Goal: Transaction & Acquisition: Purchase product/service

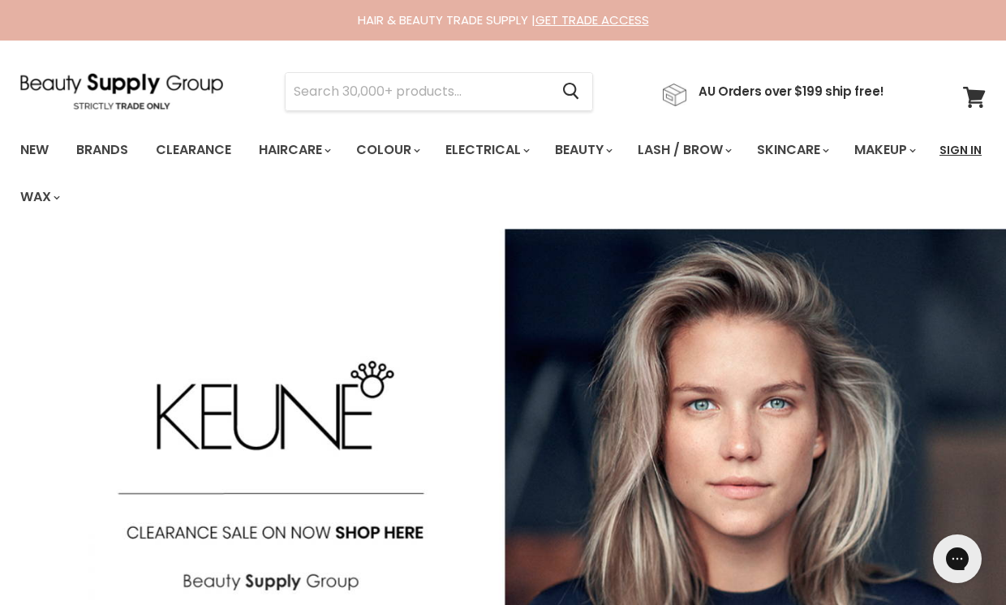
click at [956, 142] on link "Sign In" at bounding box center [960, 150] width 62 height 34
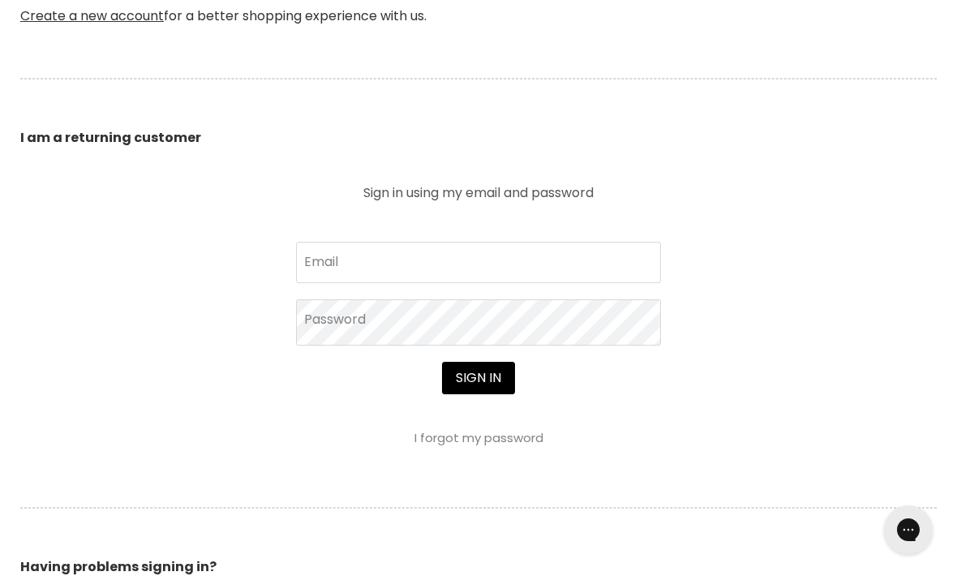
scroll to position [549, 0]
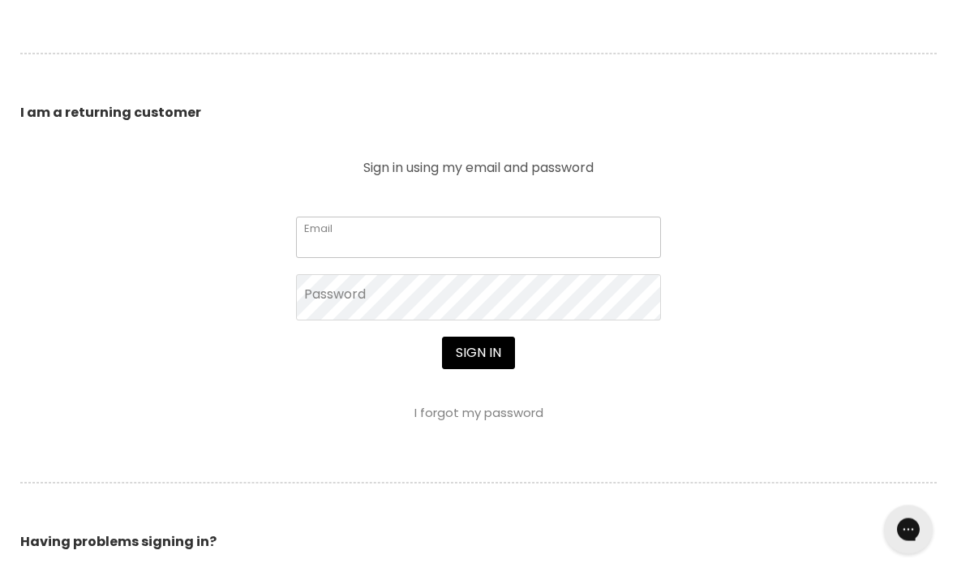
click at [545, 234] on input "Email" at bounding box center [478, 237] width 365 height 41
type input "ms70six@gmail.com"
click at [478, 354] on button "Sign in" at bounding box center [478, 353] width 73 height 32
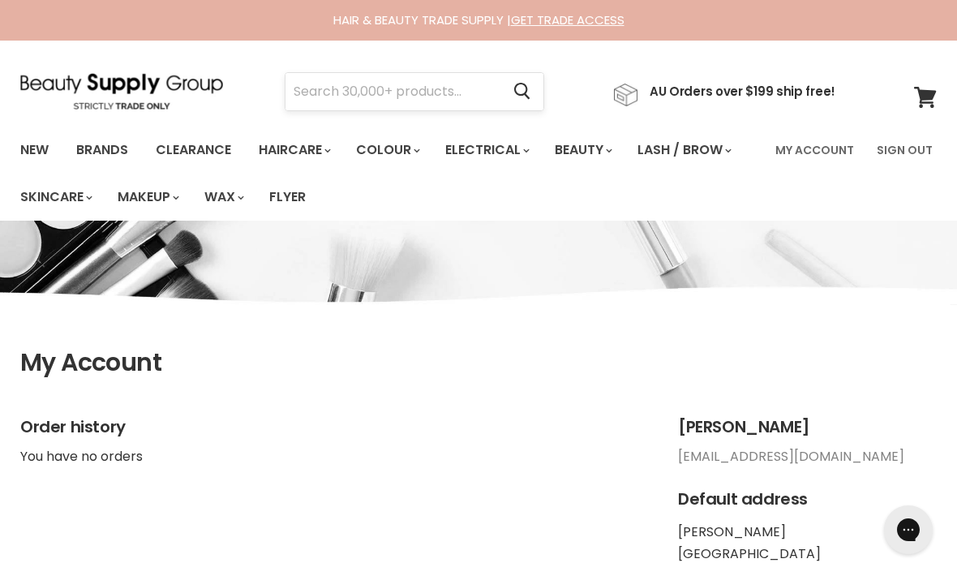
click at [354, 93] on input "Search" at bounding box center [392, 91] width 215 height 37
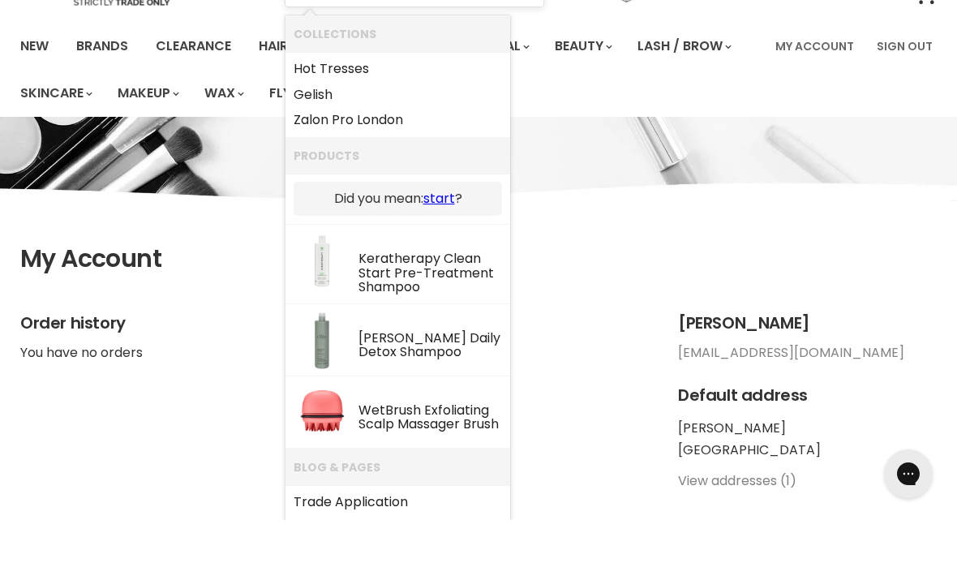
scroll to position [58, 0]
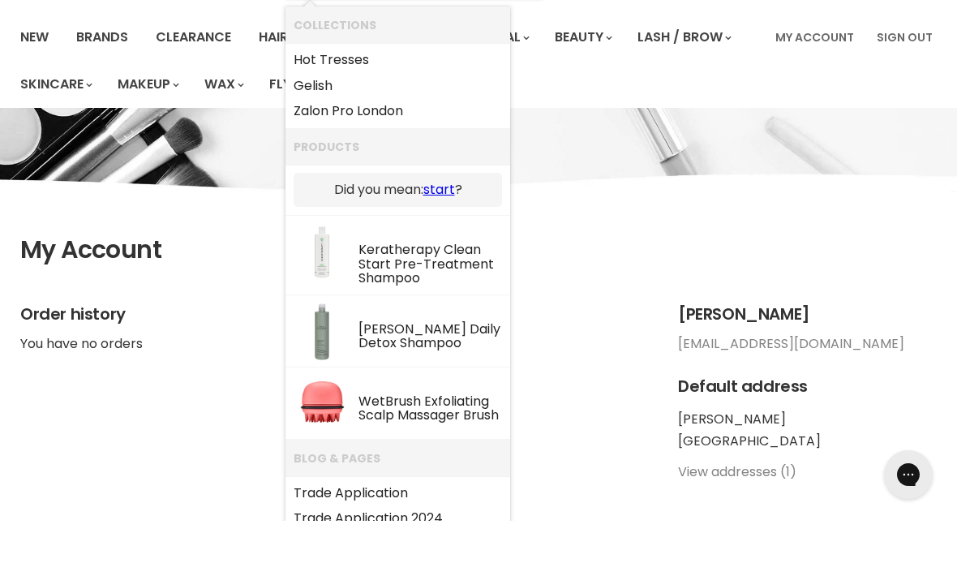
type input "Swartz"
click at [646, 229] on div "My Account Order history You have no orders Tracey Smith ms70six@gmail.com Defa…" at bounding box center [478, 355] width 957 height 385
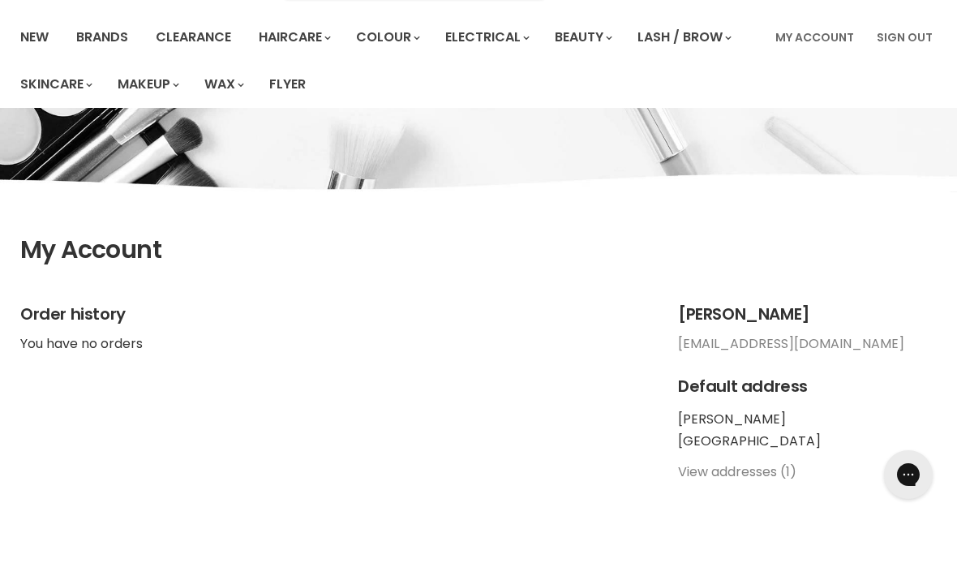
scroll to position [114, 0]
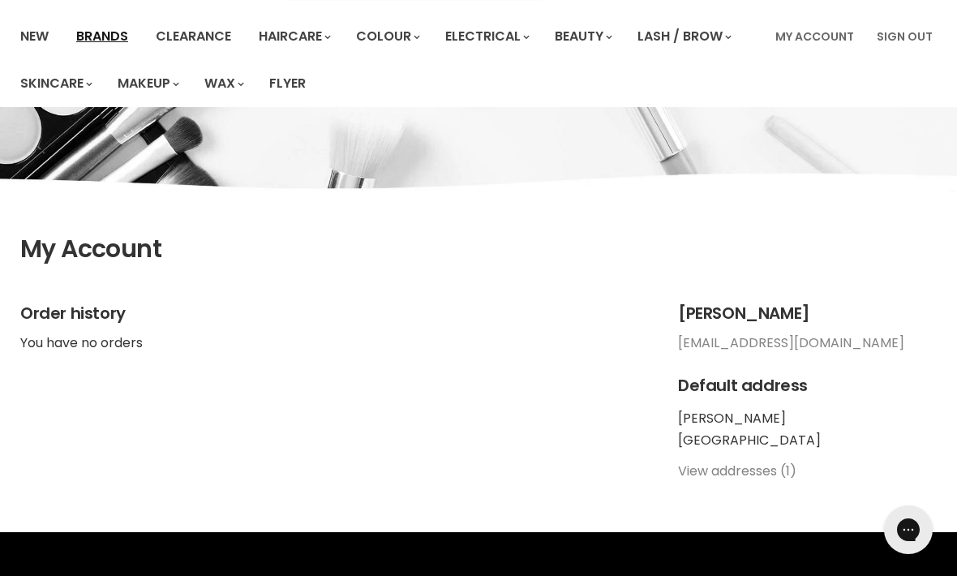
click at [113, 33] on link "Brands" at bounding box center [102, 36] width 76 height 34
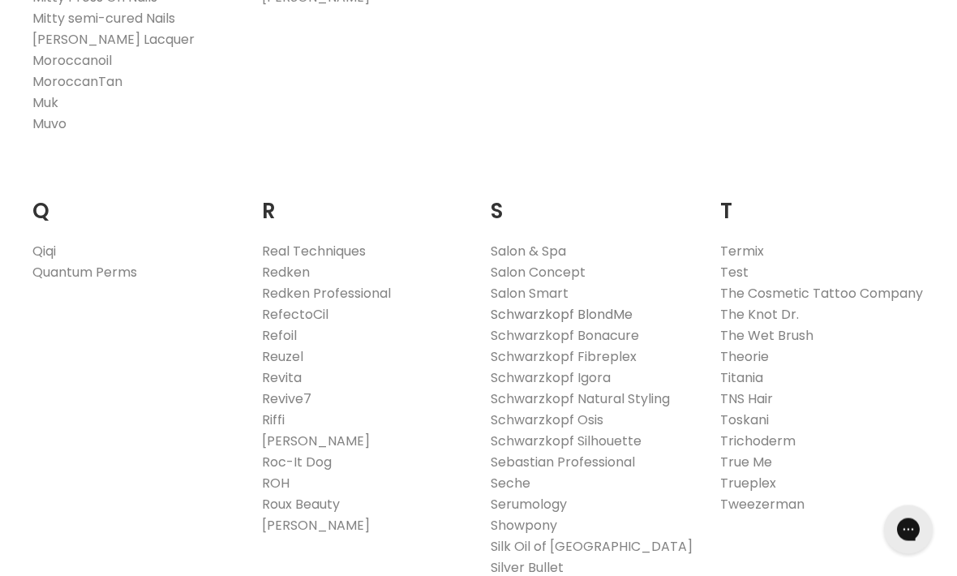
scroll to position [2352, 0]
click at [611, 305] on link "Schwarzkopf BlondMe" at bounding box center [562, 314] width 142 height 19
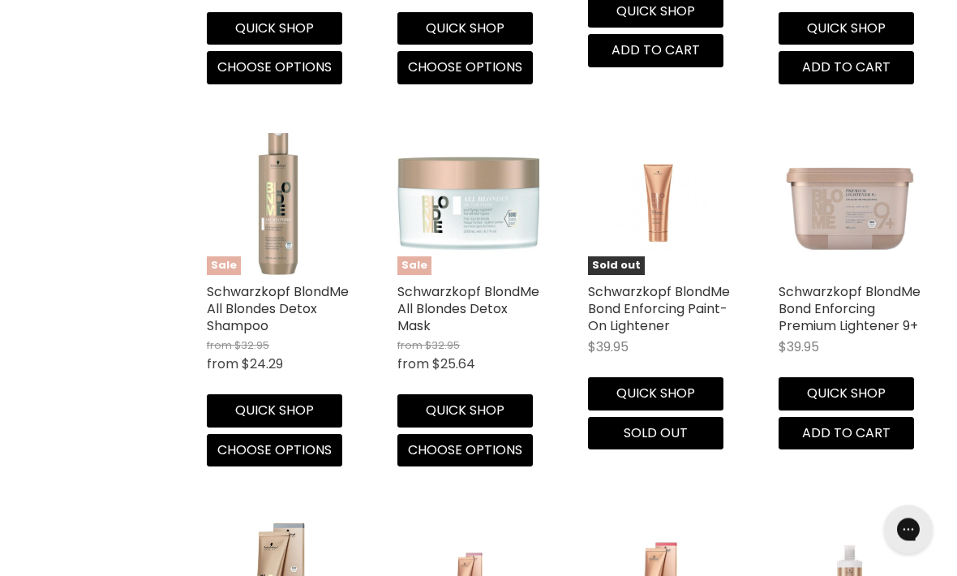
scroll to position [2898, 0]
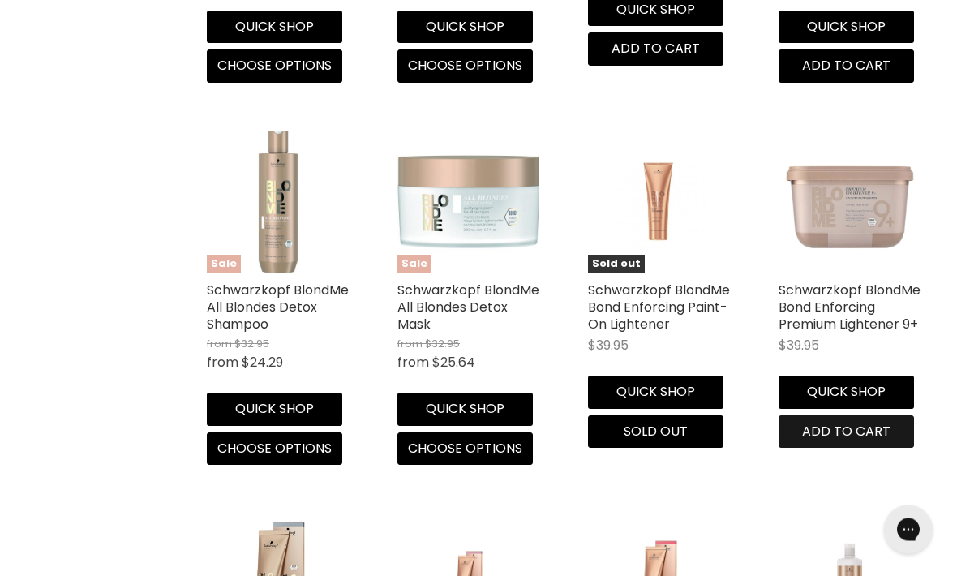
click at [856, 441] on span "Add to cart" at bounding box center [846, 431] width 88 height 19
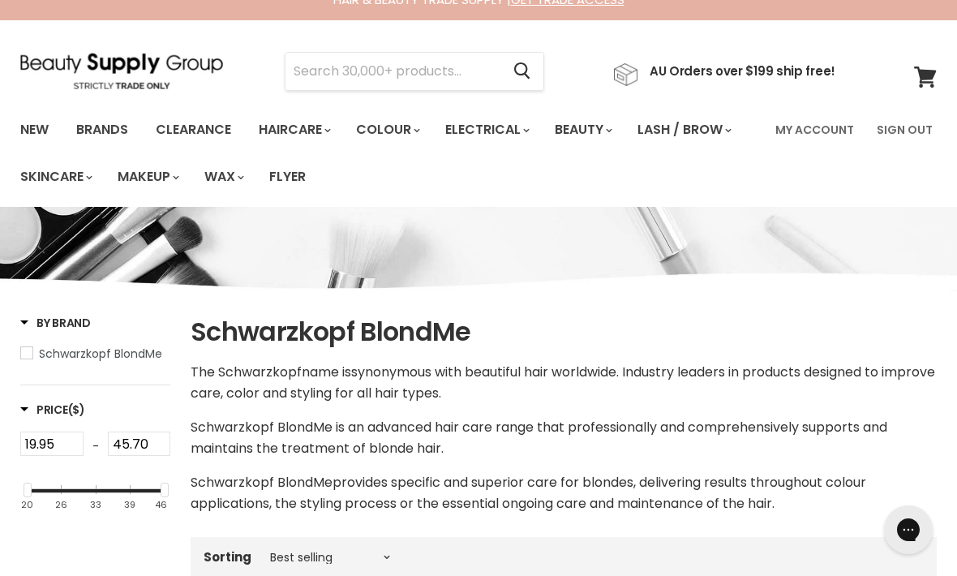
scroll to position [0, 0]
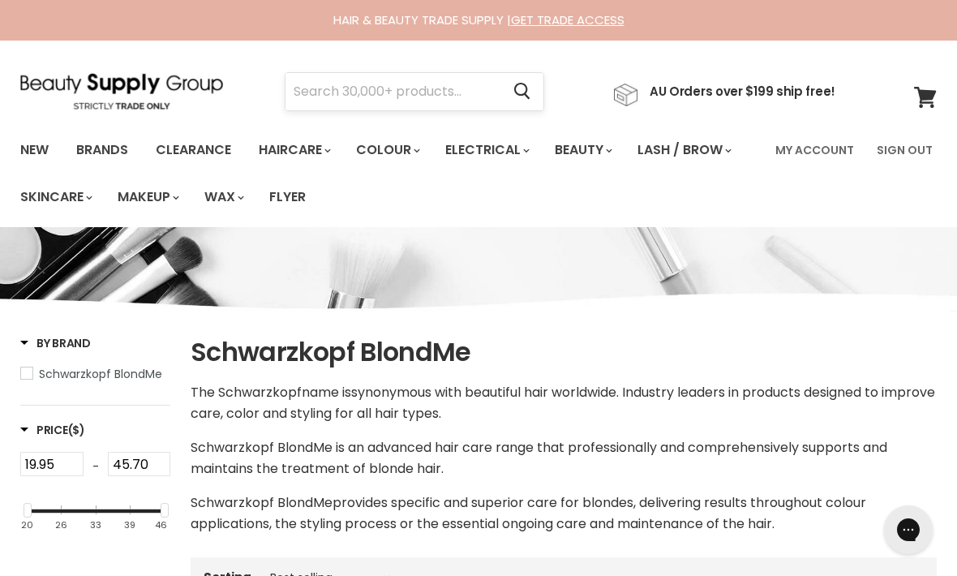
click at [332, 93] on input "Search" at bounding box center [392, 91] width 215 height 37
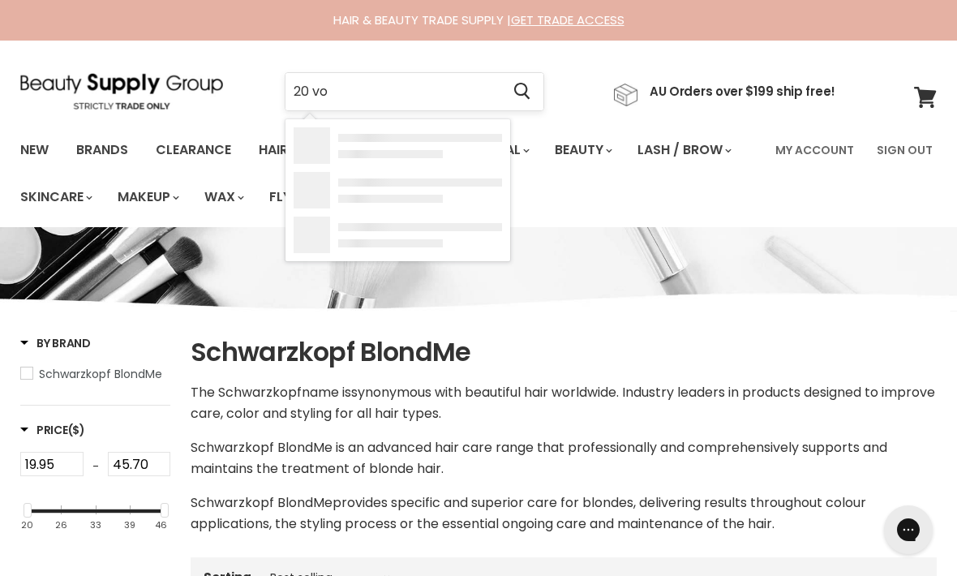
type input "20 vol"
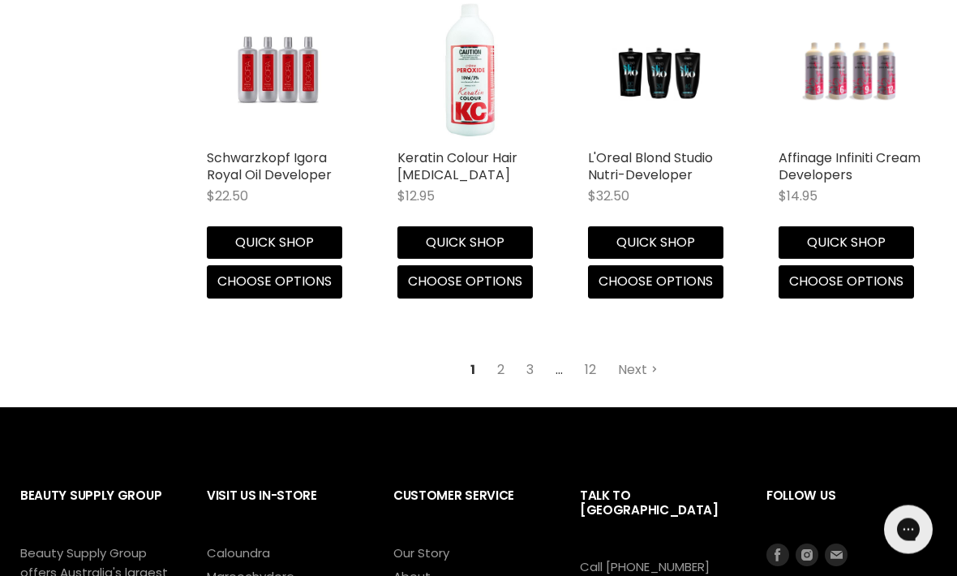
scroll to position [2207, 0]
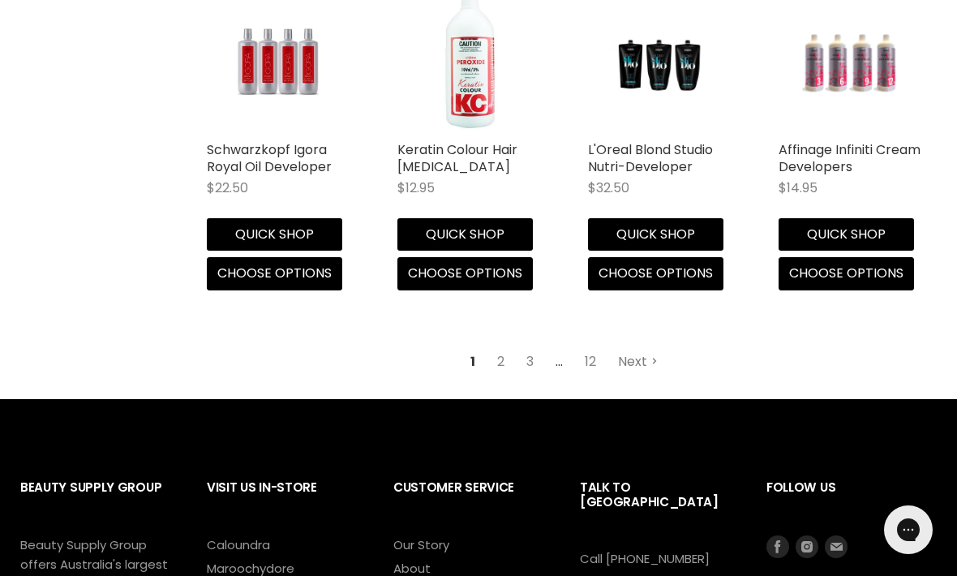
click at [635, 358] on link "Next" at bounding box center [638, 361] width 58 height 29
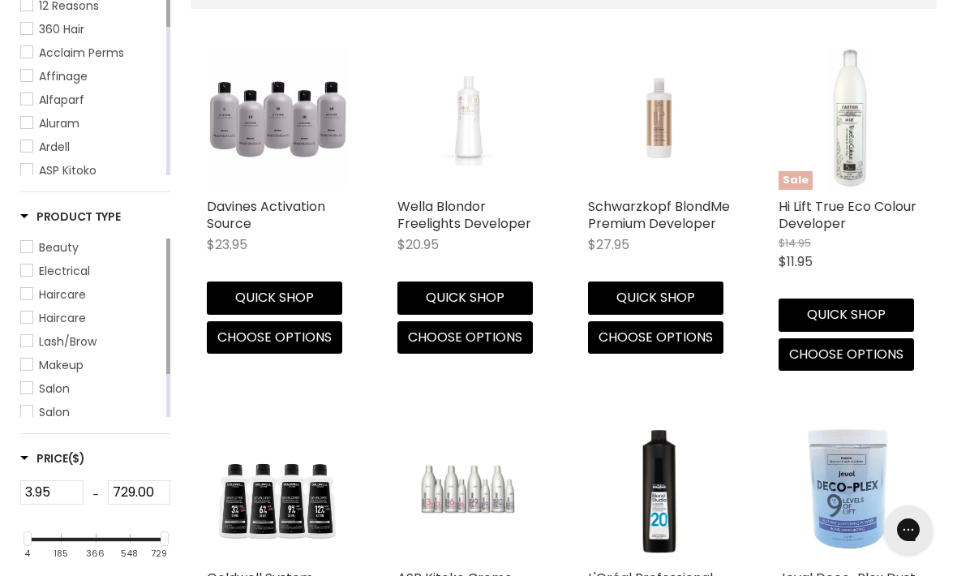
scroll to position [384, 0]
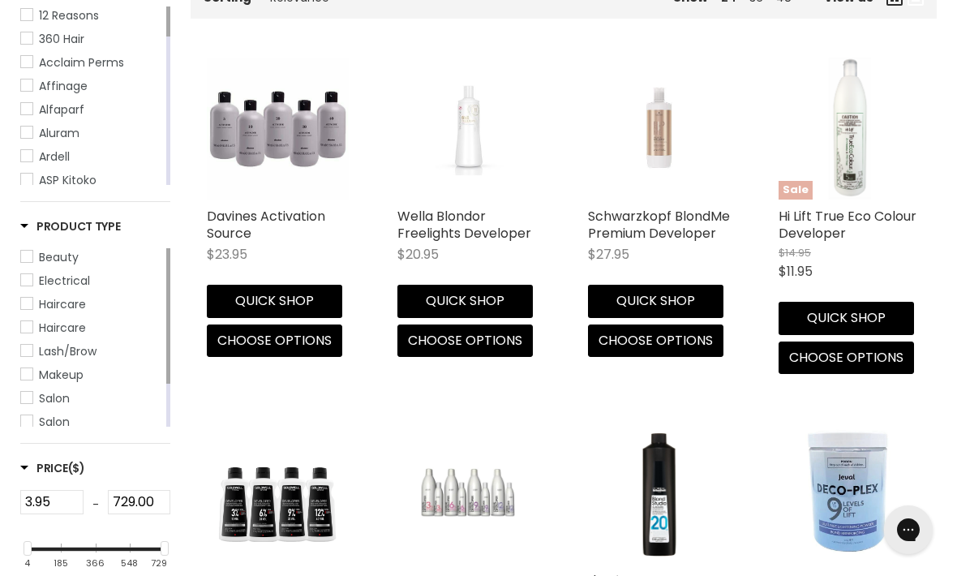
click at [672, 159] on img "Main content" at bounding box center [658, 129] width 94 height 142
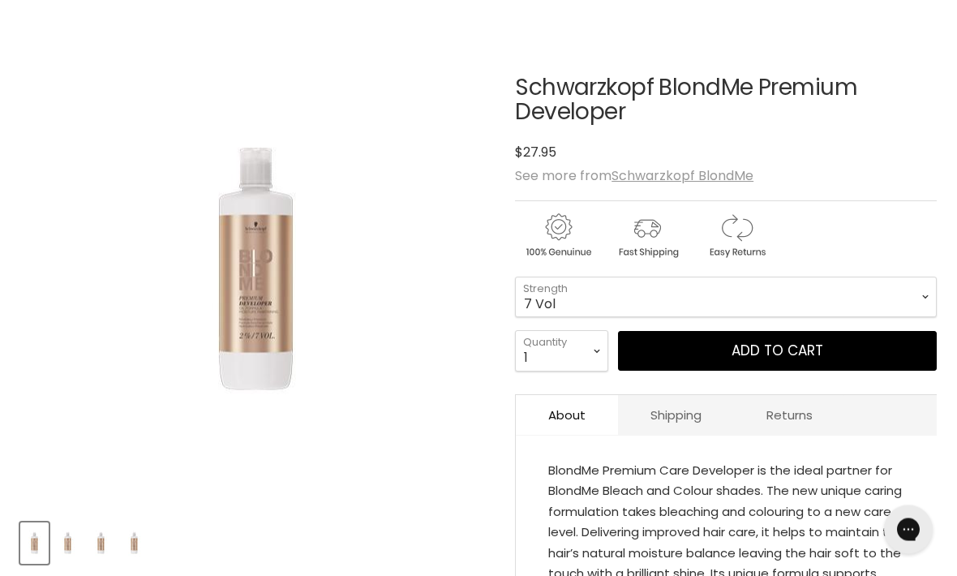
scroll to position [208, 0]
click at [926, 291] on select "7 Vol 20 Vol 30 Vol 40 Vol" at bounding box center [726, 297] width 422 height 41
select select "20 Vol"
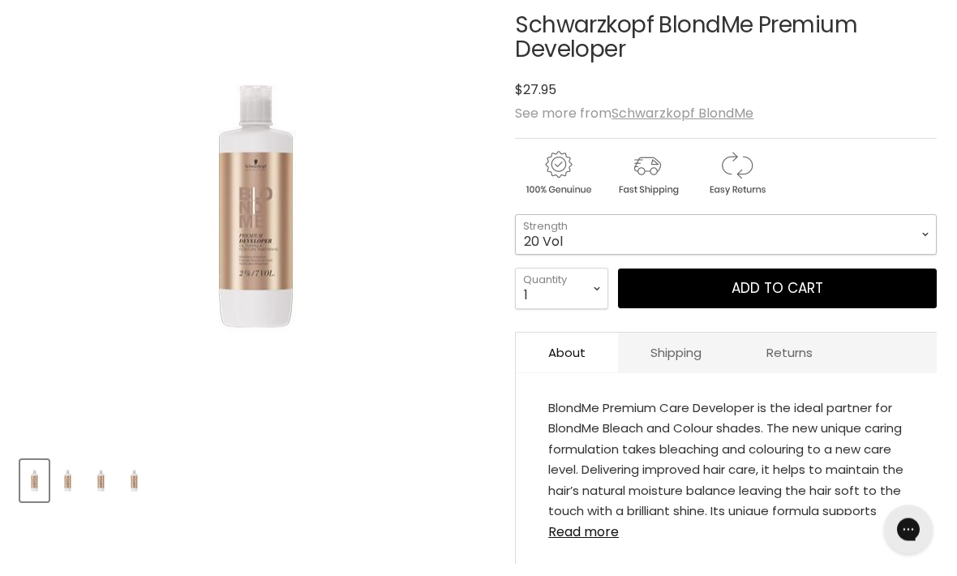
scroll to position [261, 0]
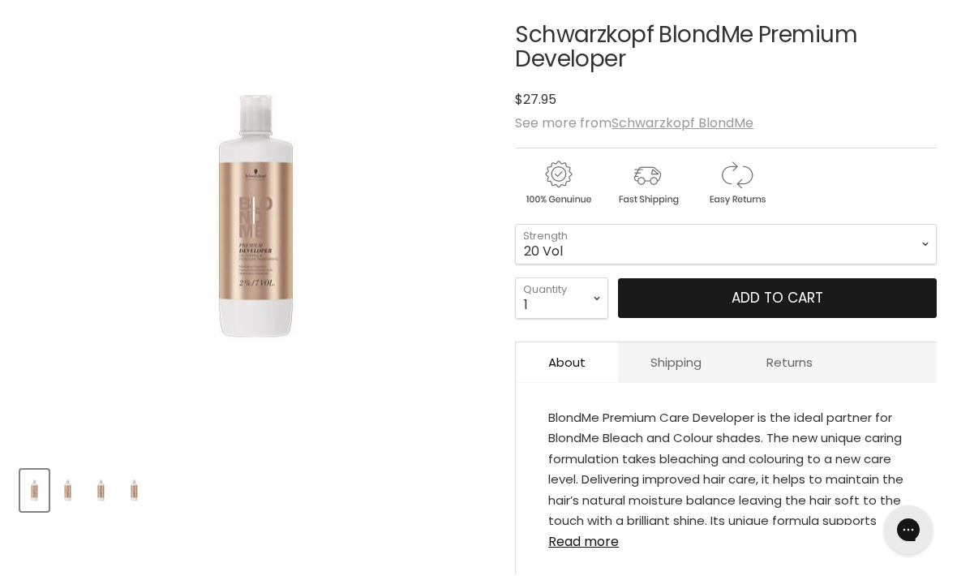
click at [898, 293] on button "Add to cart" at bounding box center [777, 298] width 319 height 41
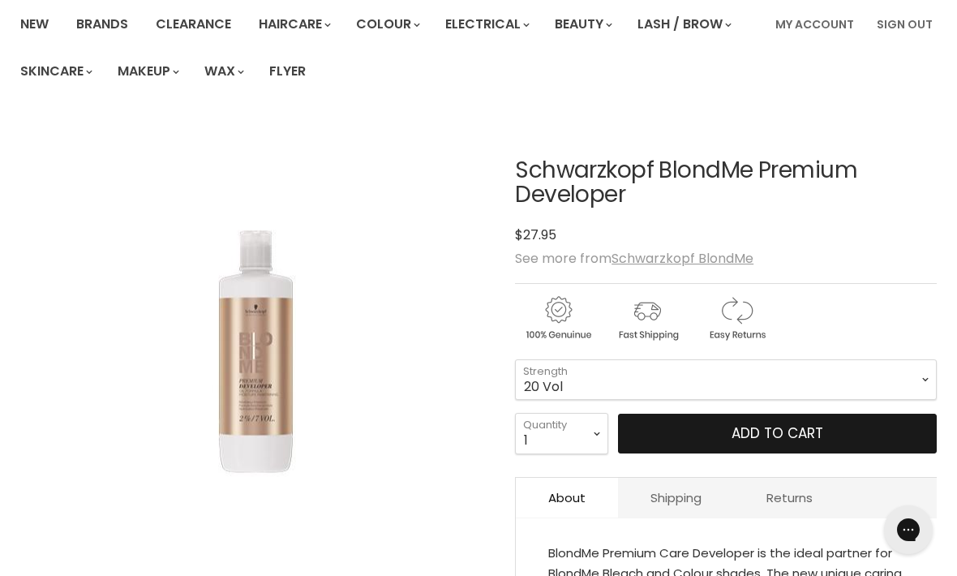
scroll to position [123, 0]
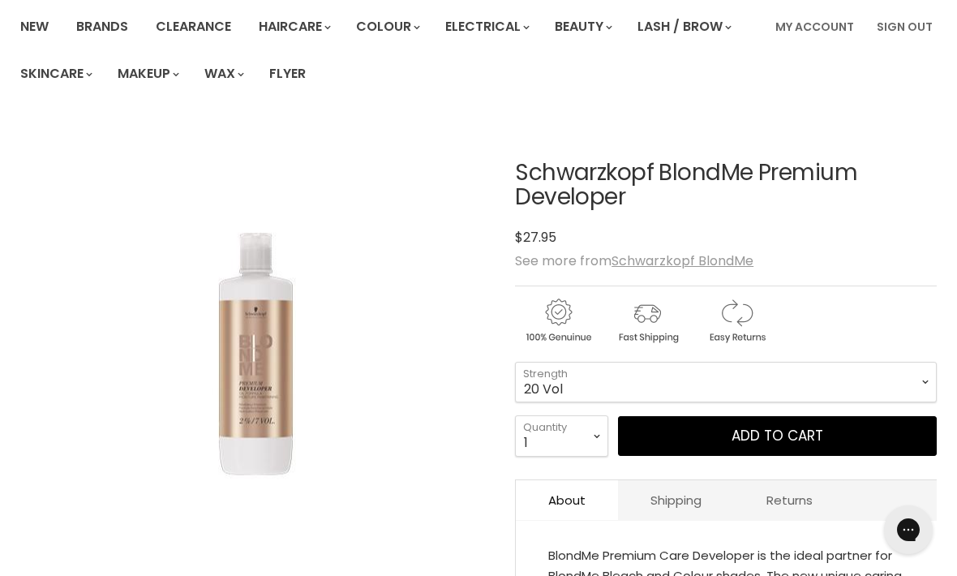
click at [902, 121] on div "Schwarzkopf BlondMe Premium Developer No reviews $27.95 $27.95 See more from Sc…" at bounding box center [726, 451] width 422 height 662
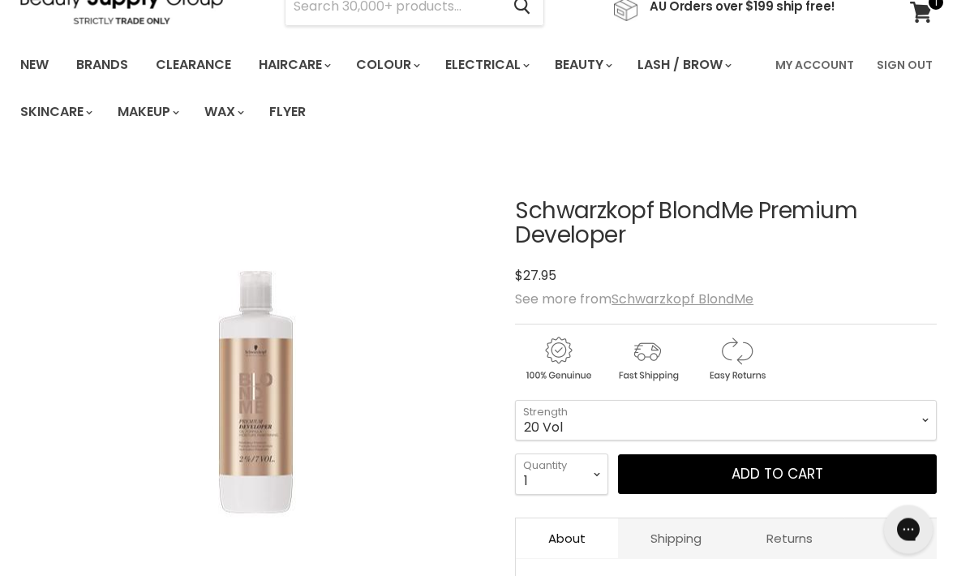
scroll to position [0, 0]
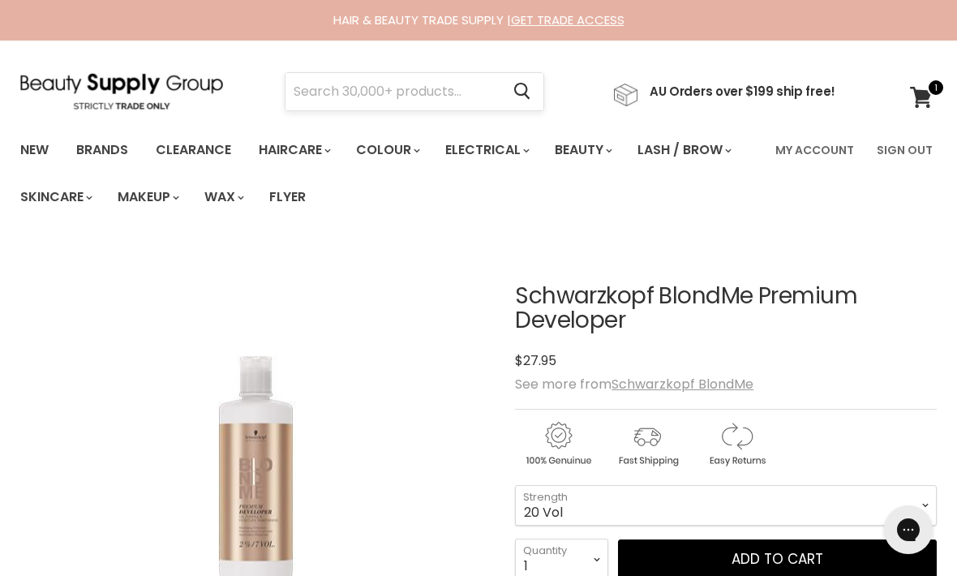
click at [348, 94] on input "Search" at bounding box center [392, 91] width 215 height 37
click at [338, 86] on input "Search" at bounding box center [392, 91] width 215 height 37
paste input "Schwarzkopf BlondMe"
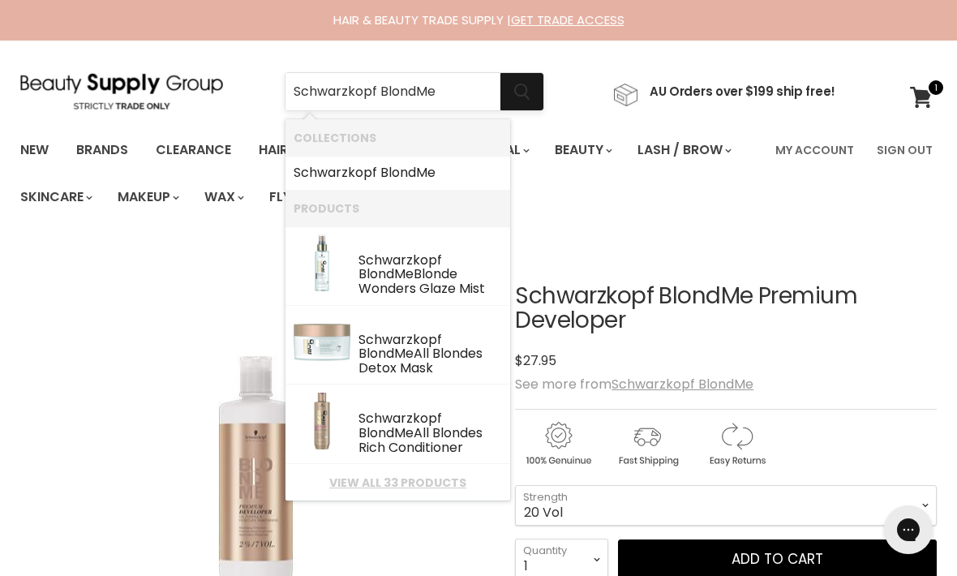
type input "Schwarzkopf BlondMe"
click at [530, 89] on icon "Search" at bounding box center [522, 92] width 16 height 17
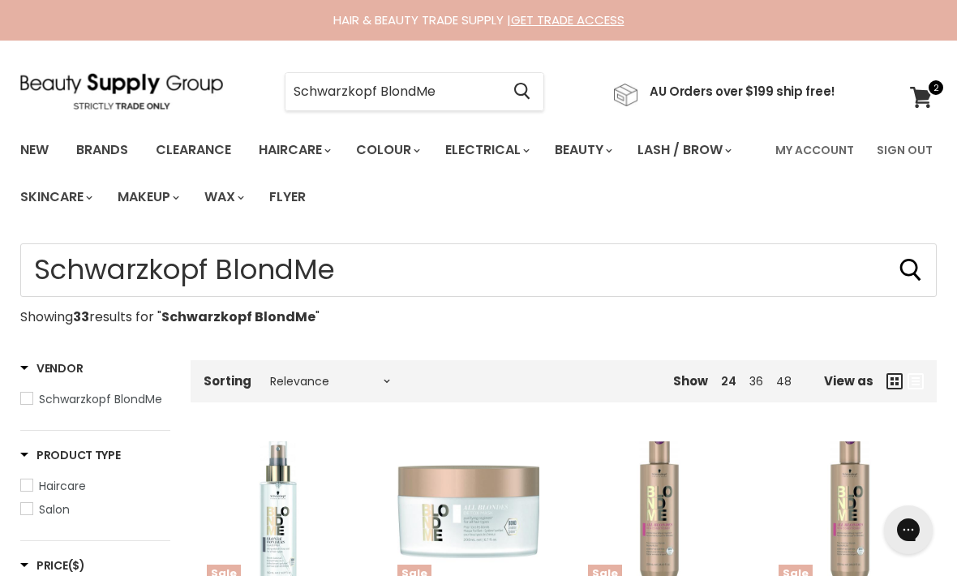
type input "Schwarzkopf BlondMe"
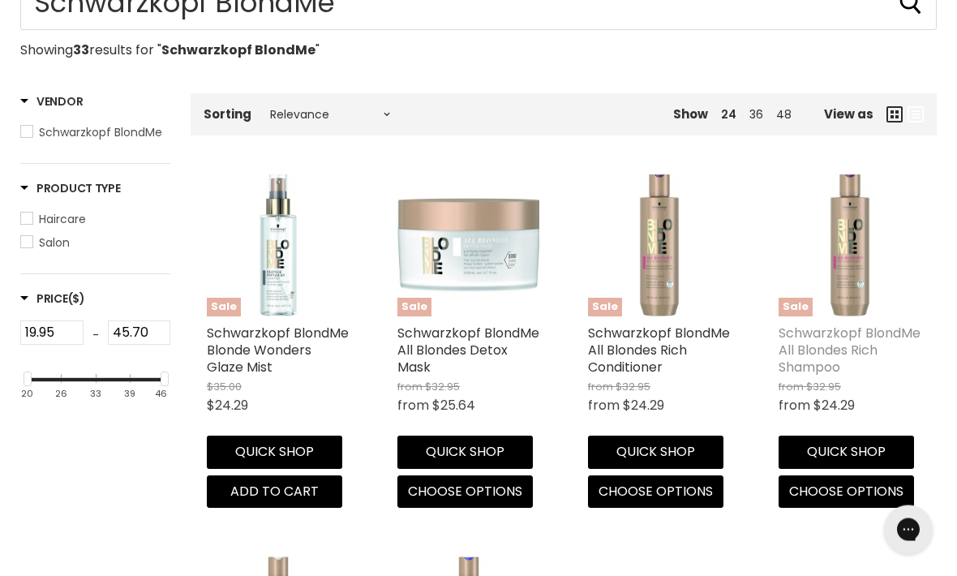
scroll to position [267, 0]
click at [886, 341] on link "Schwarzkopf BlondMe All Blondes Rich Shampoo" at bounding box center [849, 350] width 142 height 53
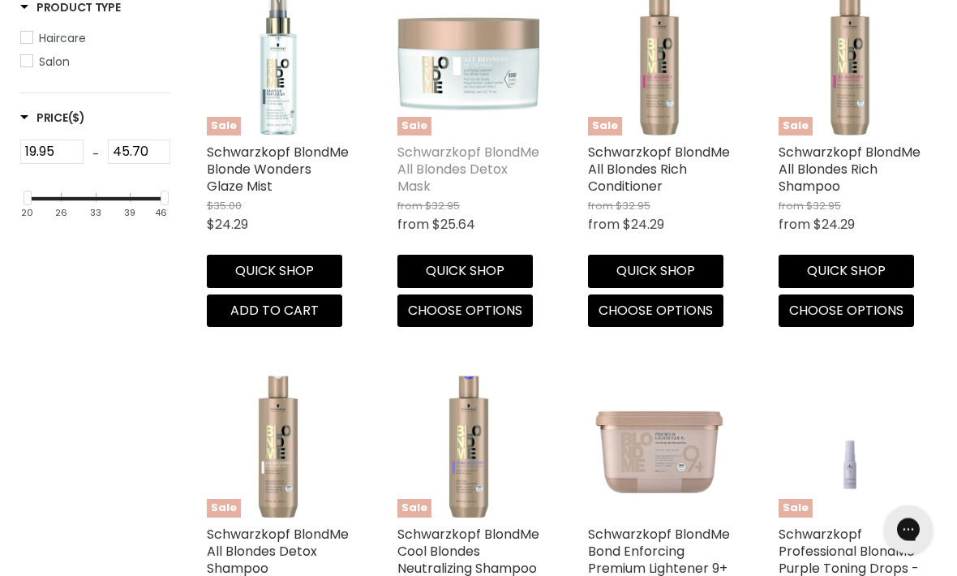
scroll to position [448, 0]
click at [469, 174] on link "Schwarzkopf BlondMe All Blondes Detox Mask" at bounding box center [468, 169] width 142 height 53
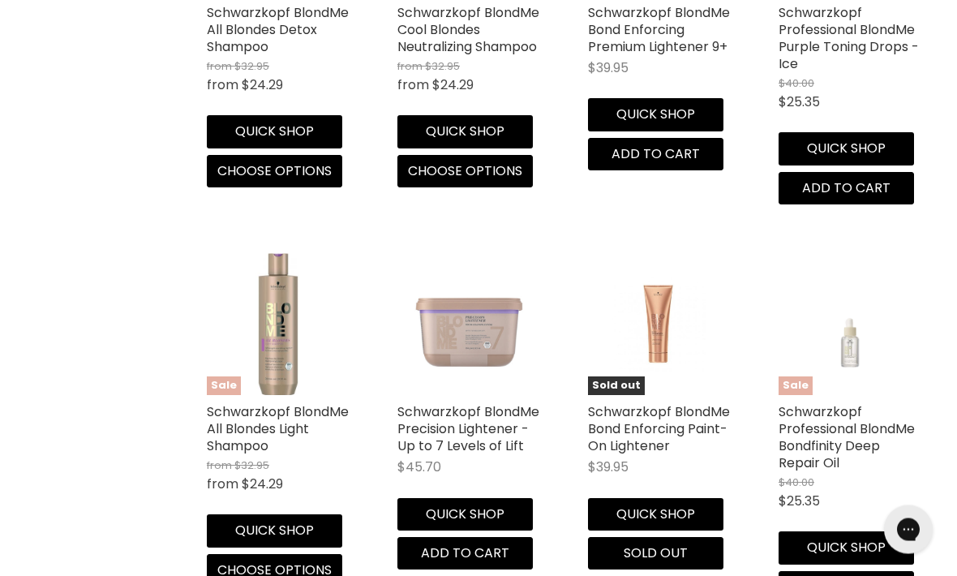
scroll to position [969, 0]
click at [282, 366] on img "Main content" at bounding box center [278, 324] width 142 height 142
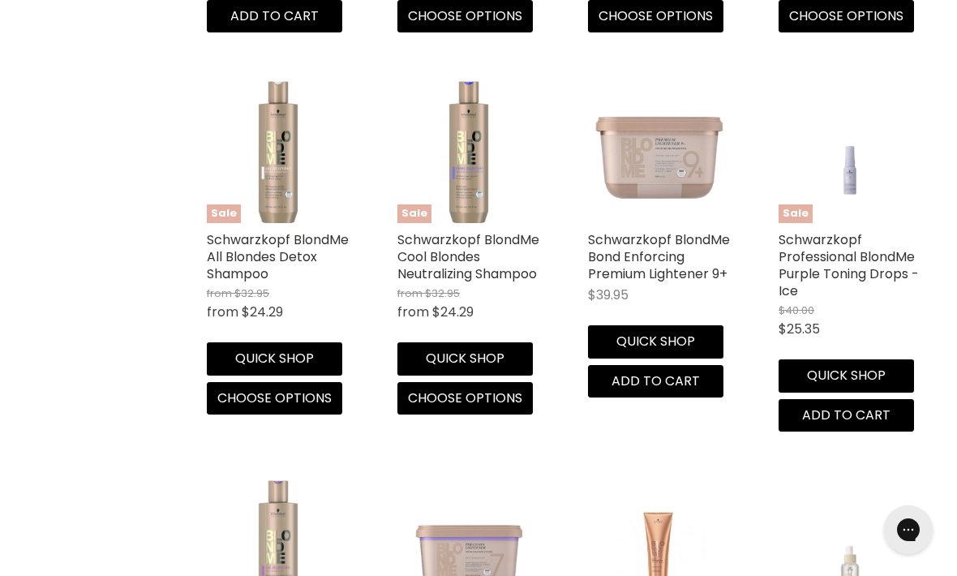
scroll to position [741, 0]
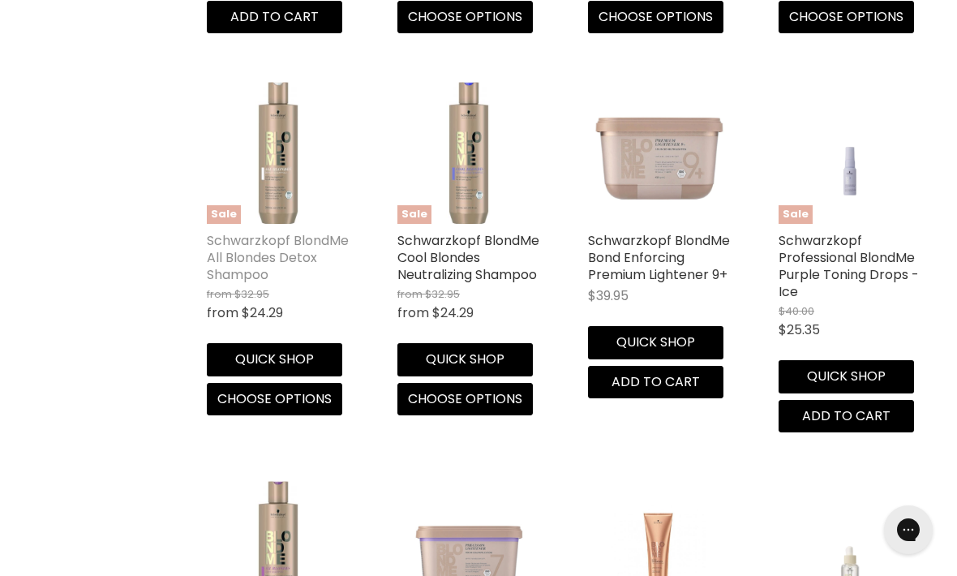
click at [289, 251] on link "Schwarzkopf BlondMe All Blondes Detox Shampoo" at bounding box center [278, 257] width 142 height 53
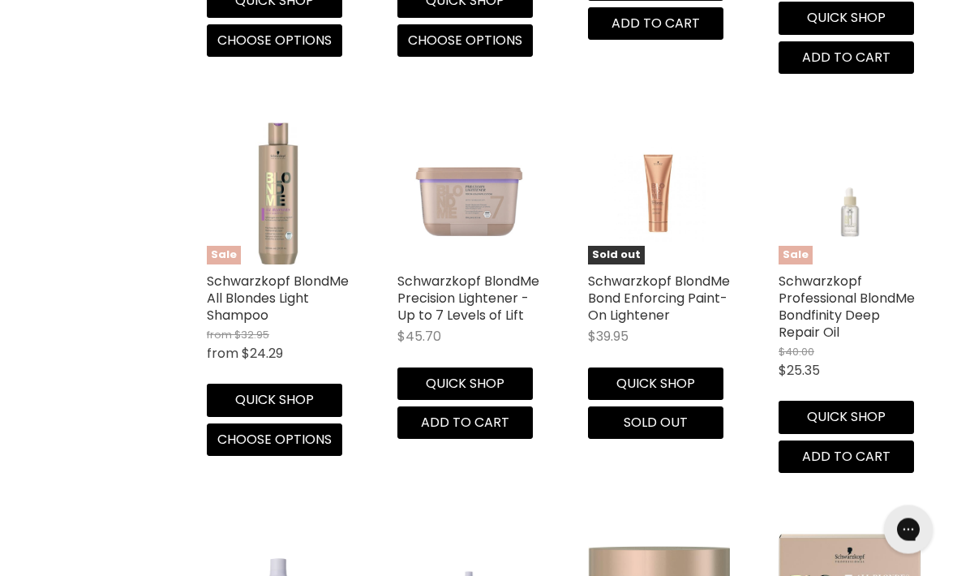
scroll to position [1100, 0]
click at [845, 300] on link "Schwarzkopf Professional BlondMe Bondfinity Deep Repair Oil" at bounding box center [846, 307] width 136 height 70
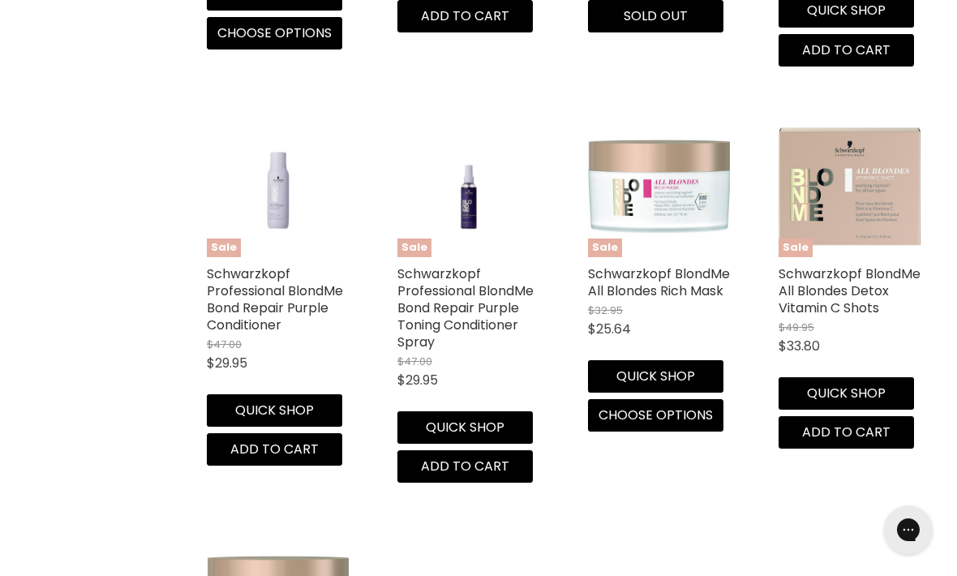
scroll to position [1505, 0]
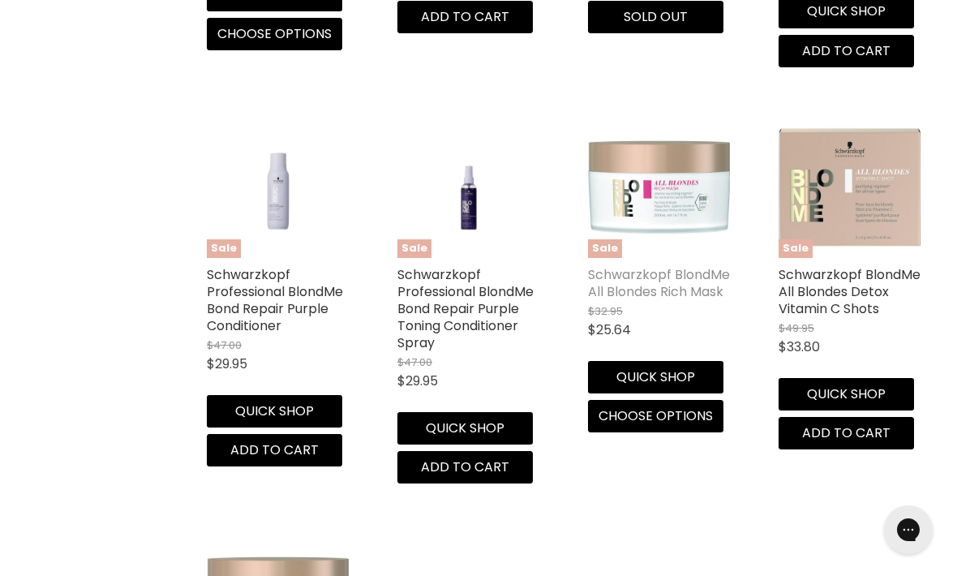
click at [675, 280] on link "Schwarzkopf BlondMe All Blondes Rich Mask" at bounding box center [659, 283] width 142 height 36
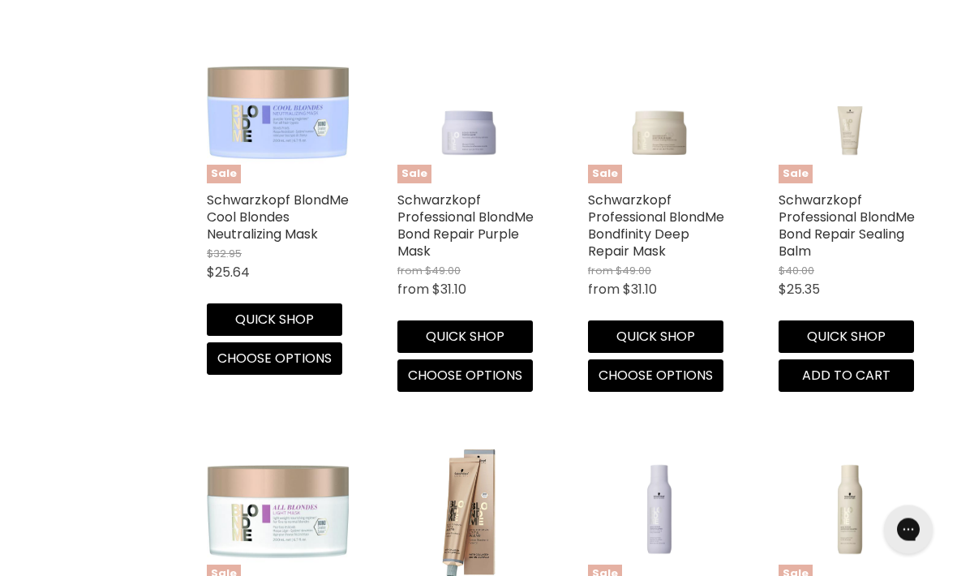
scroll to position [1996, 0]
click at [667, 208] on link "Schwarzkopf Professional BlondMe Bondfinity Deep Repair Mask" at bounding box center [656, 226] width 136 height 70
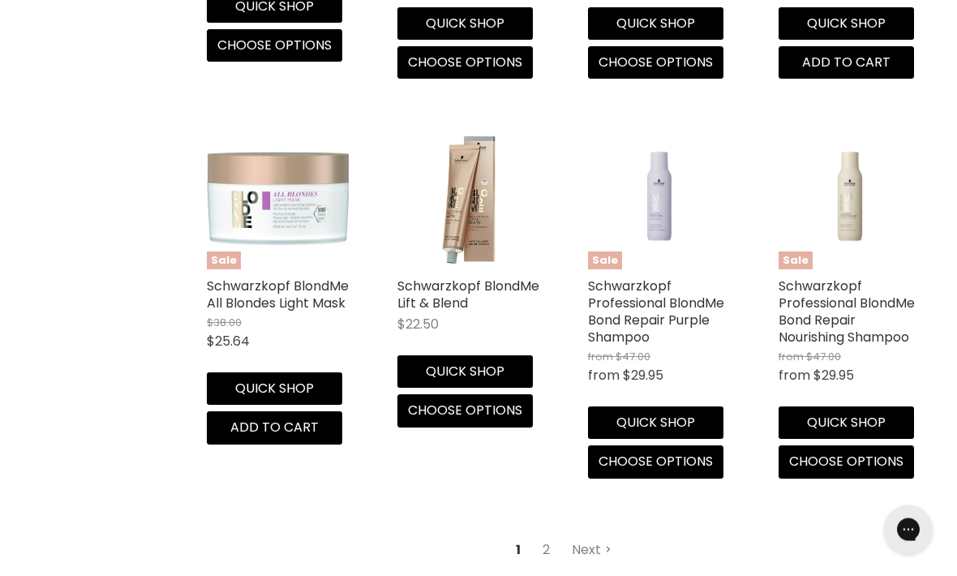
scroll to position [2309, 0]
click at [817, 325] on link "Schwarzkopf Professional BlondMe Bond Repair Nourishing Shampoo" at bounding box center [846, 312] width 136 height 70
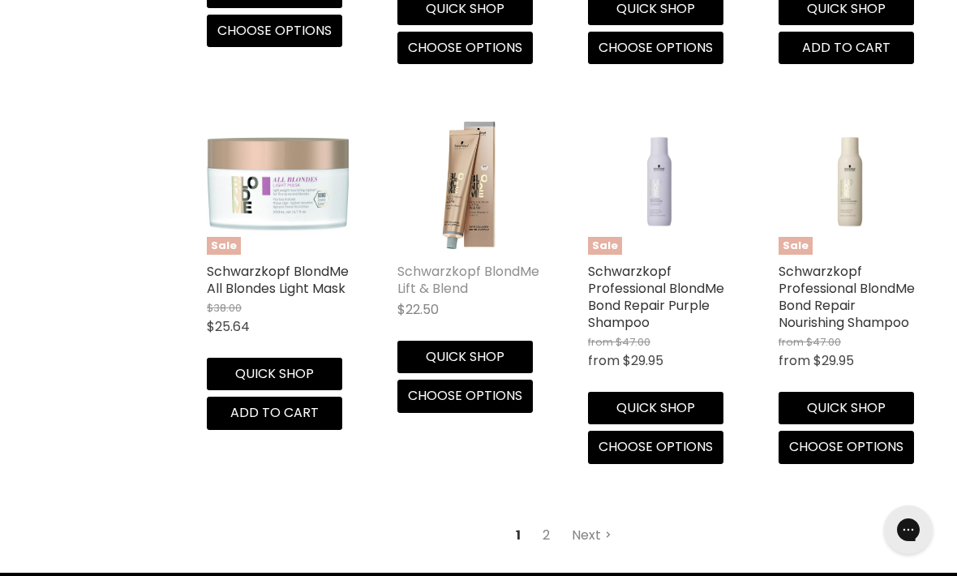
click at [450, 269] on link "Schwarzkopf BlondMe Lift & Blend" at bounding box center [468, 280] width 142 height 36
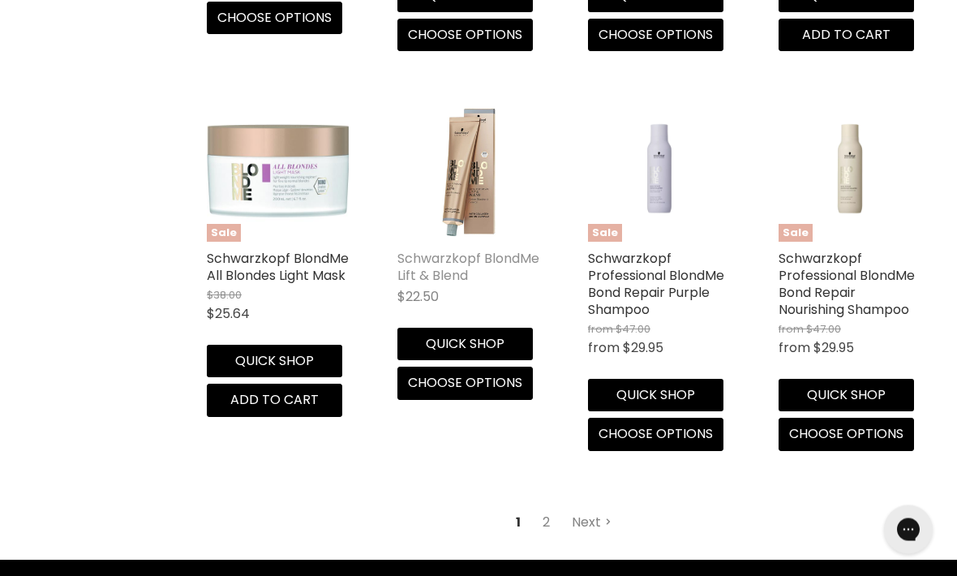
scroll to position [2336, 0]
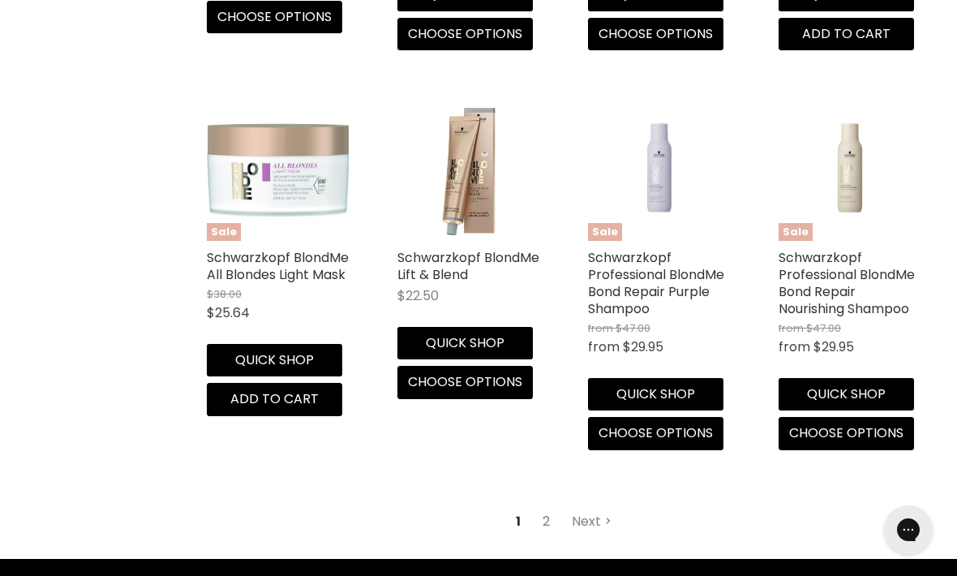
click at [546, 511] on link "2" at bounding box center [546, 521] width 25 height 29
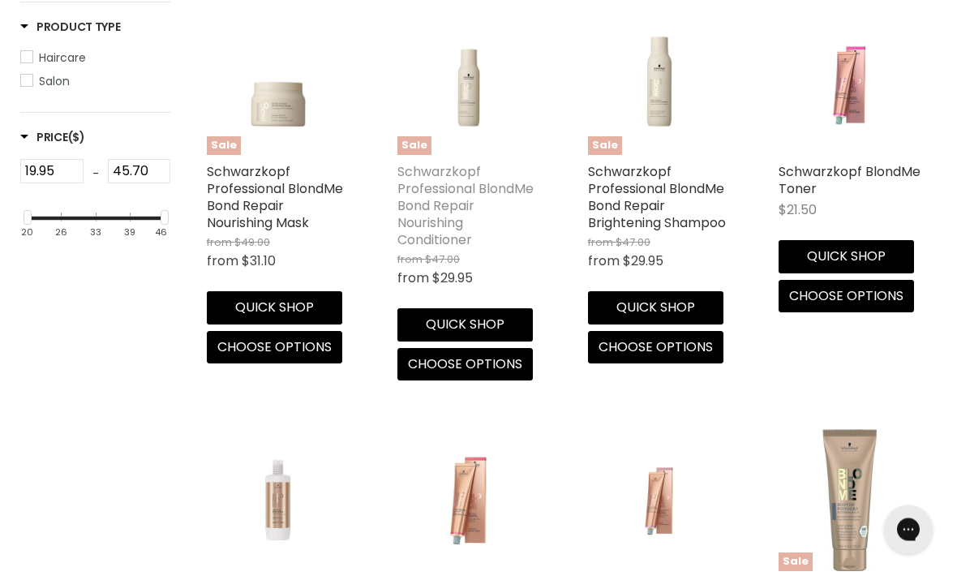
scroll to position [428, 0]
click at [445, 225] on link "Schwarzkopf Professional BlondMe Bond Repair Nourishing Conditioner" at bounding box center [465, 205] width 136 height 87
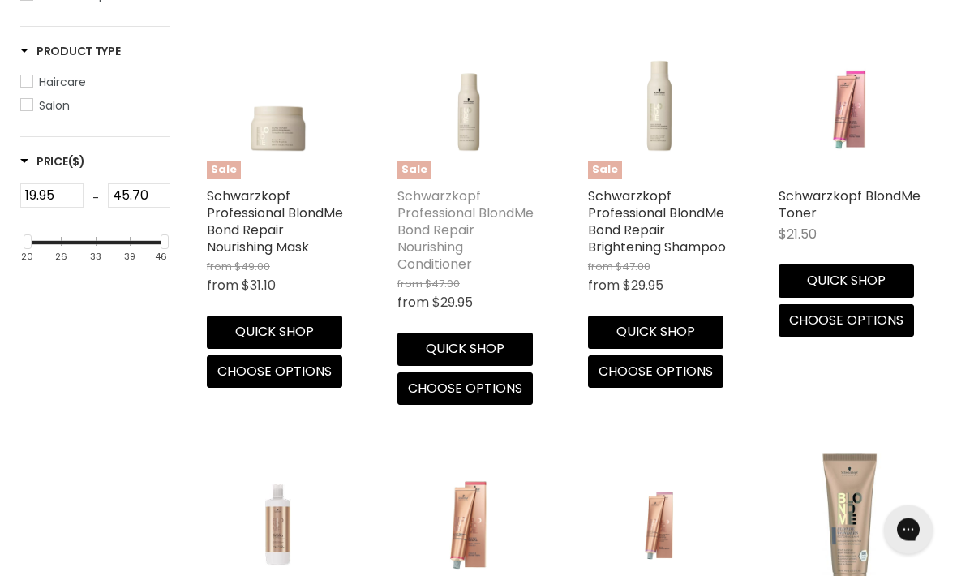
scroll to position [406, 0]
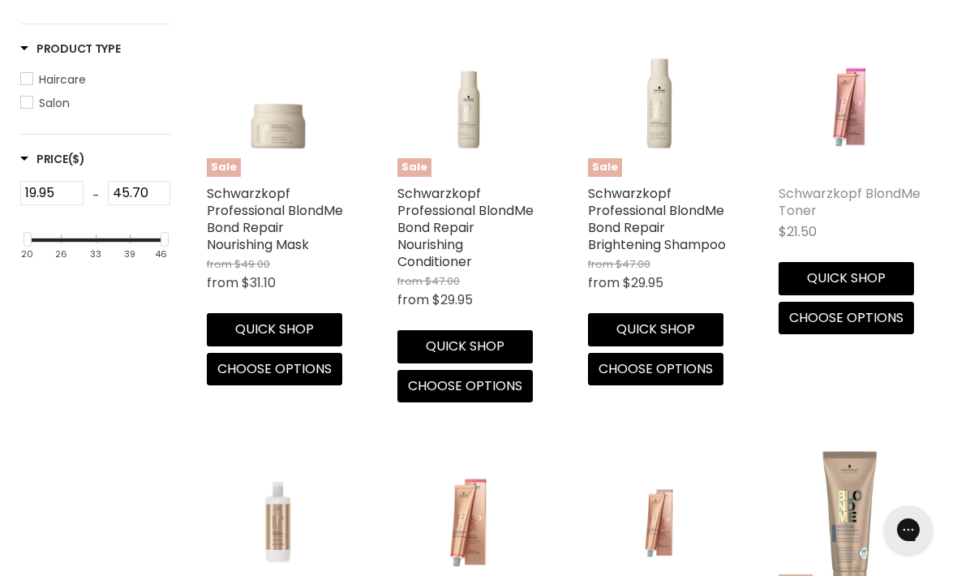
click at [862, 197] on link "Schwarzkopf BlondMe Toner" at bounding box center [849, 202] width 142 height 36
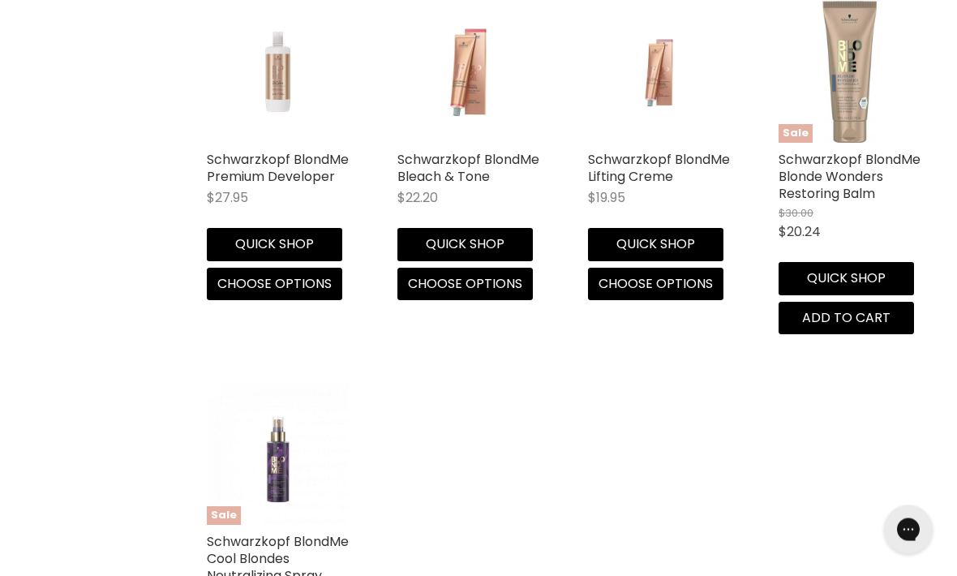
scroll to position [856, 0]
click at [474, 170] on link "Schwarzkopf BlondMe Bleach & Tone" at bounding box center [468, 168] width 142 height 36
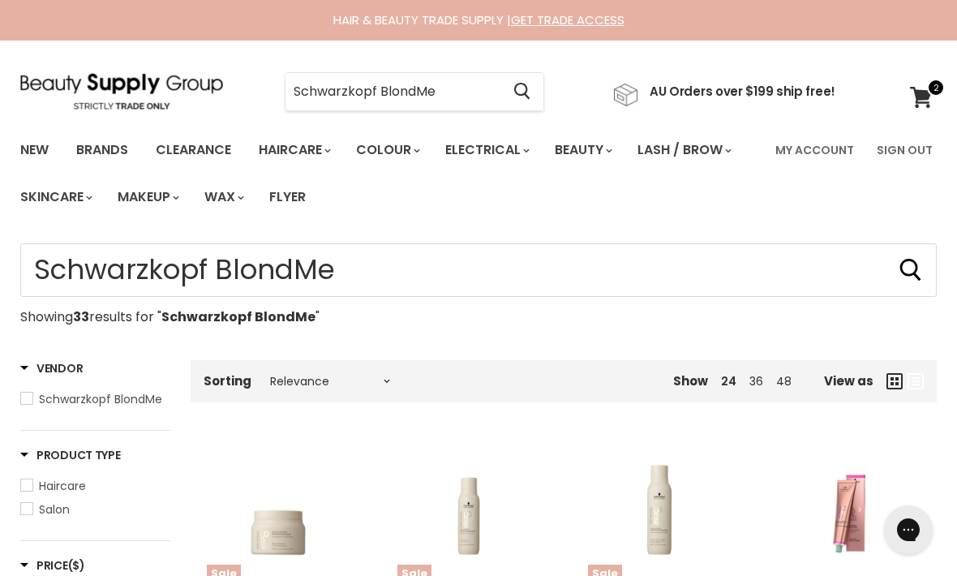
scroll to position [734, 0]
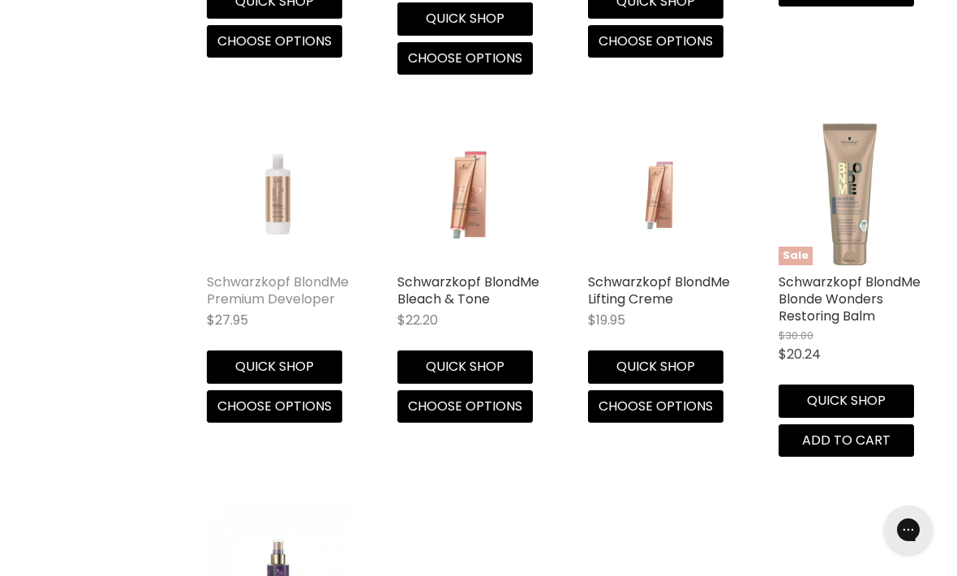
click at [315, 284] on link "Schwarzkopf BlondMe Premium Developer" at bounding box center [278, 290] width 142 height 36
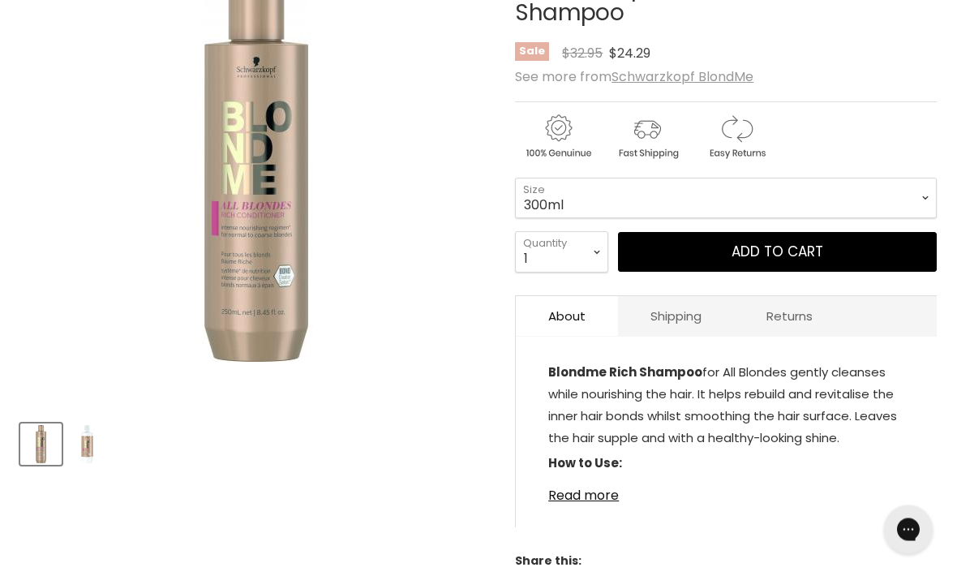
scroll to position [307, 0]
click at [912, 198] on select "300ml 1L" at bounding box center [726, 198] width 422 height 41
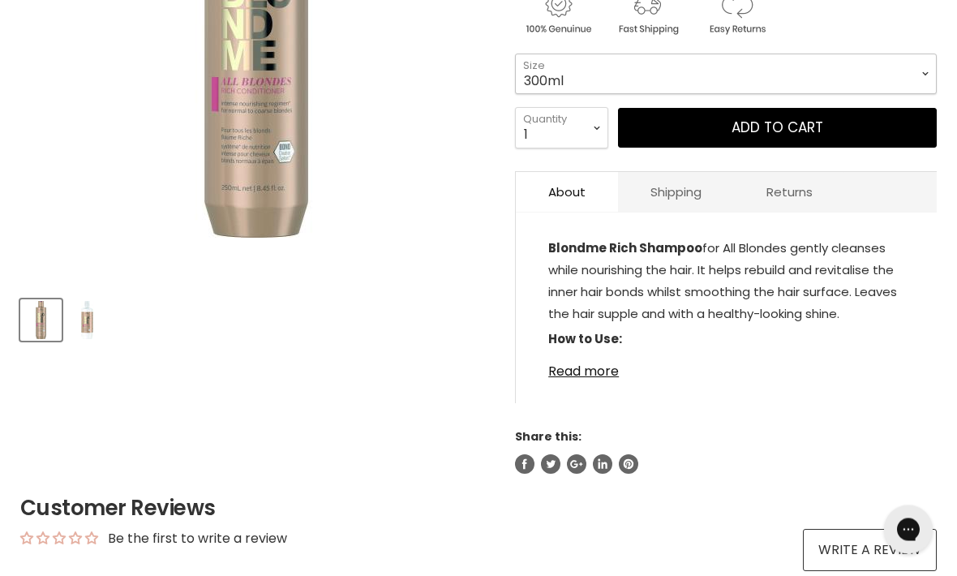
scroll to position [431, 0]
click at [590, 367] on link "Read more" at bounding box center [726, 366] width 356 height 24
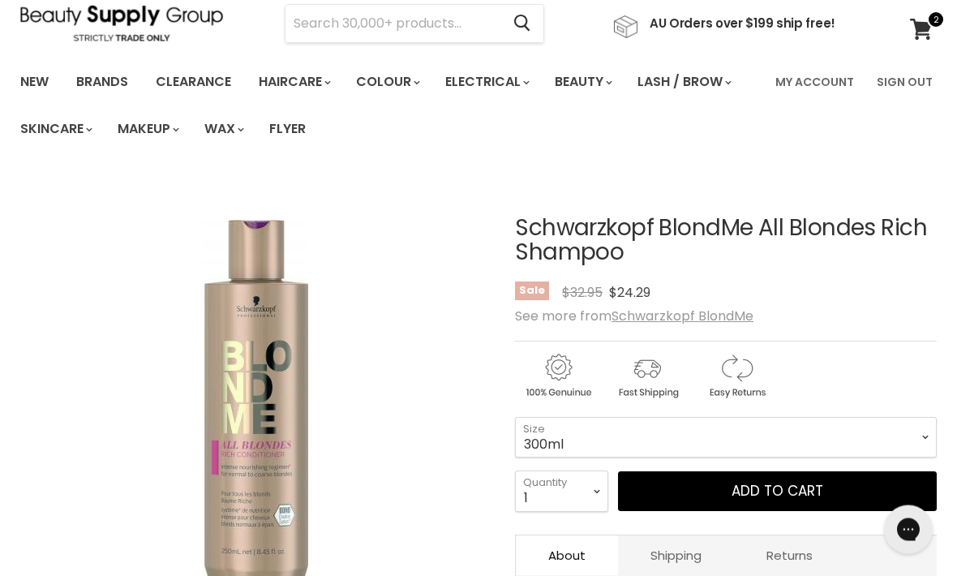
scroll to position [0, 0]
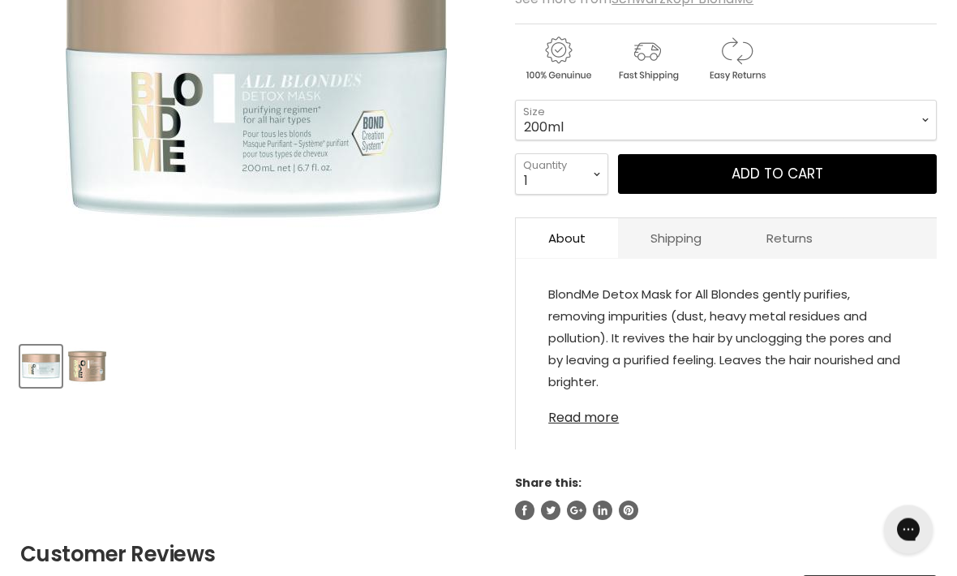
scroll to position [385, 0]
click at [586, 421] on link "Read more" at bounding box center [726, 413] width 356 height 24
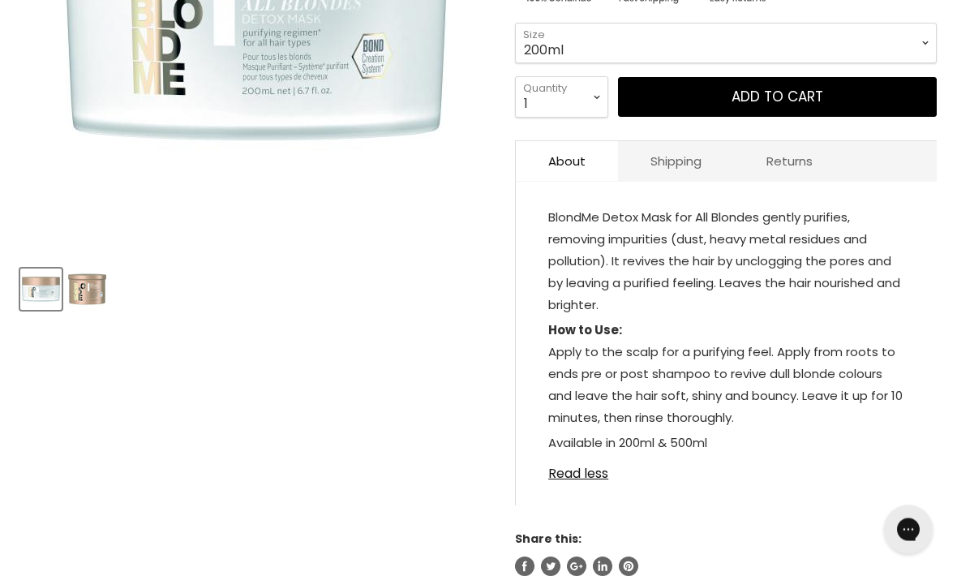
scroll to position [462, 0]
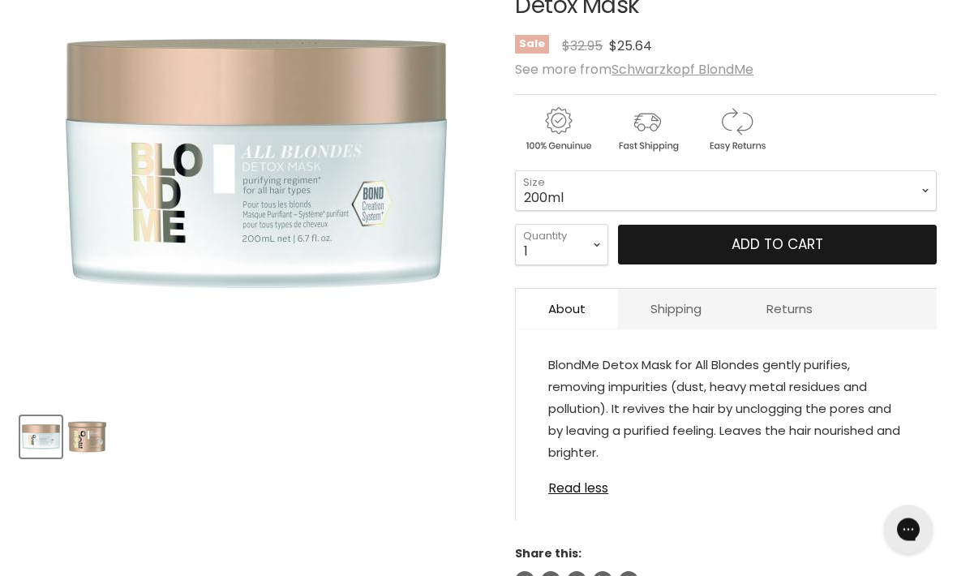
click at [877, 243] on button "Add to cart" at bounding box center [777, 245] width 319 height 41
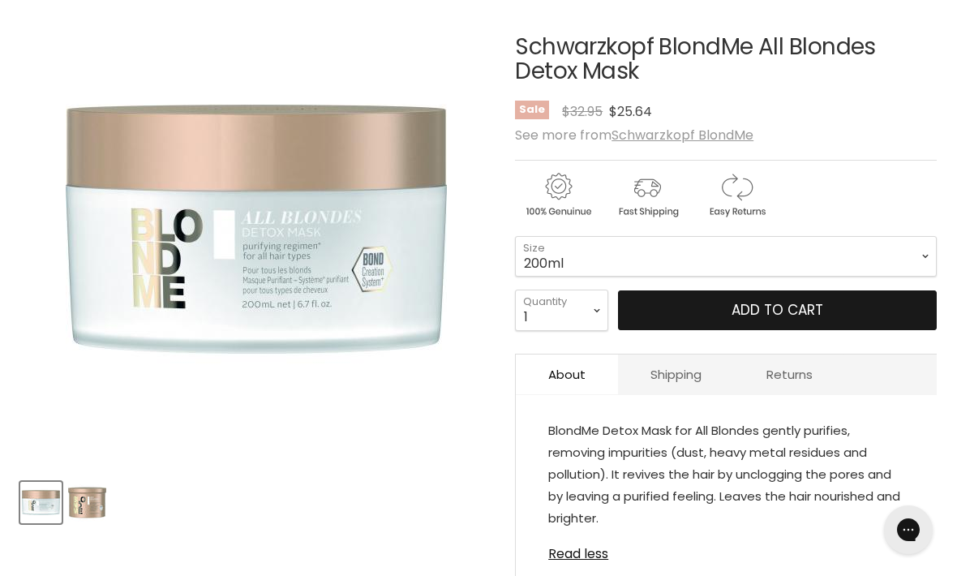
scroll to position [244, 0]
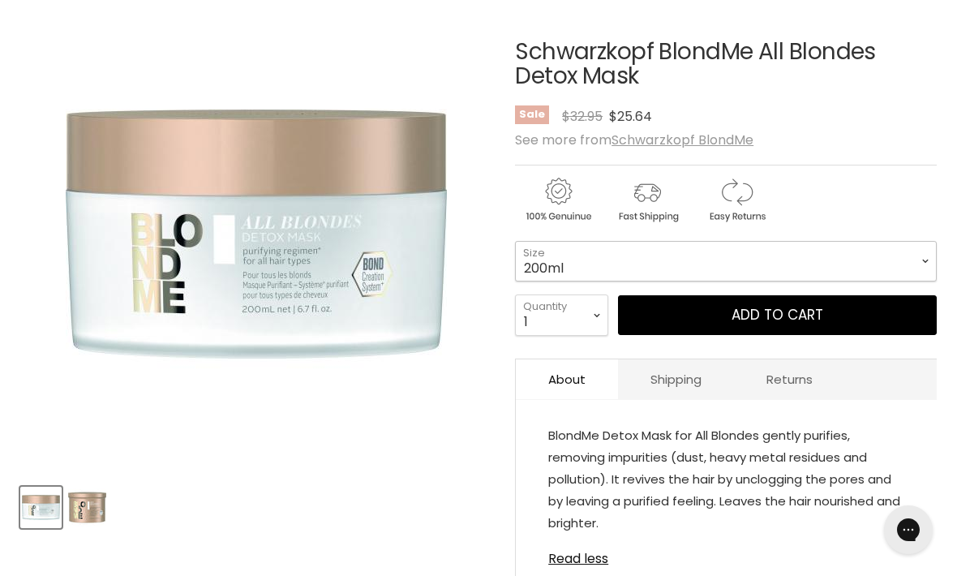
click at [922, 258] on select "200ml 500ml" at bounding box center [726, 261] width 422 height 41
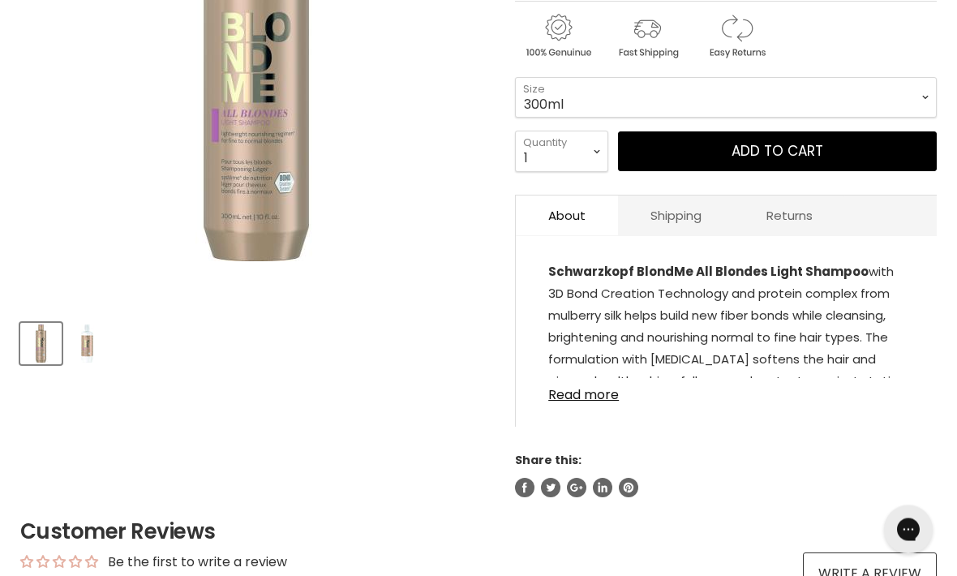
scroll to position [409, 0]
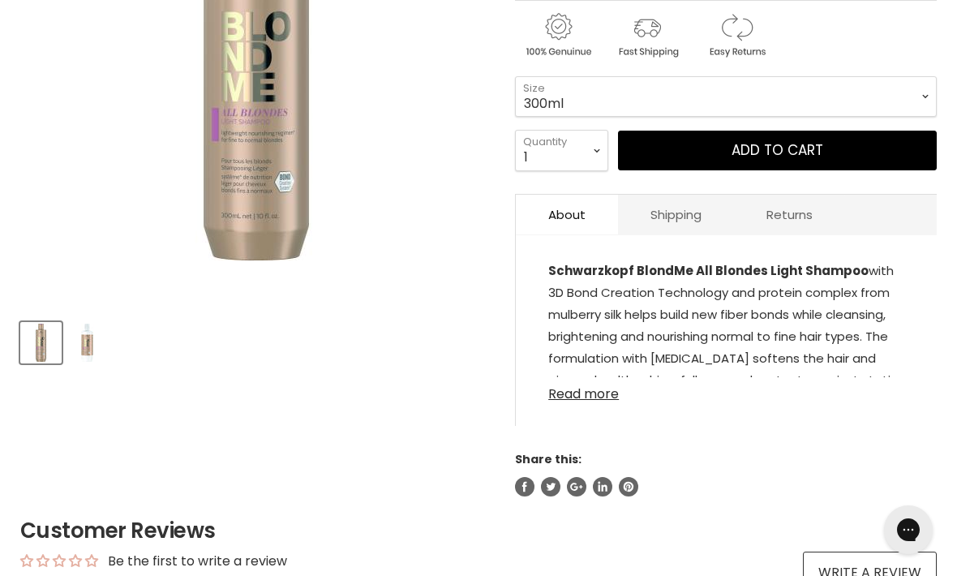
click at [597, 400] on link "Read more" at bounding box center [726, 389] width 356 height 24
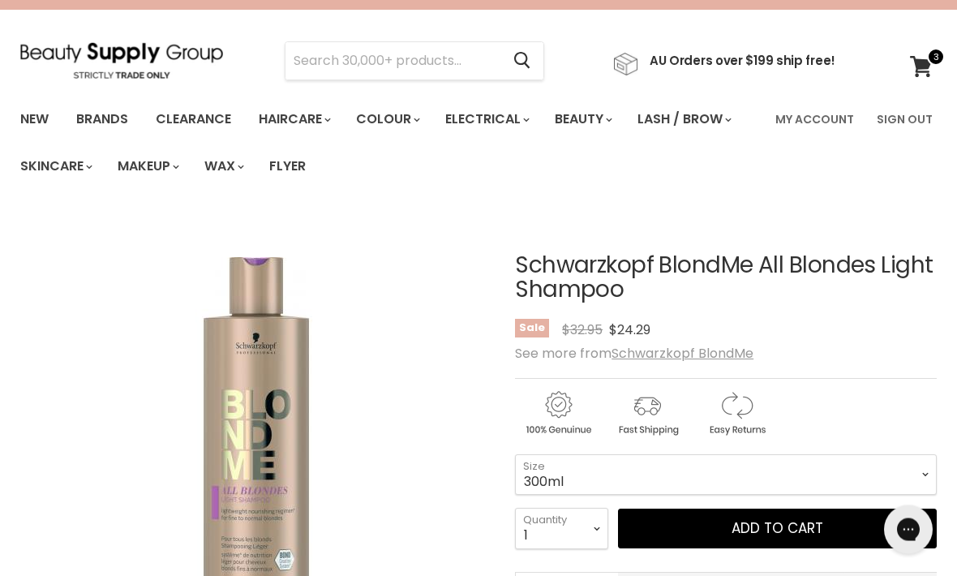
scroll to position [0, 0]
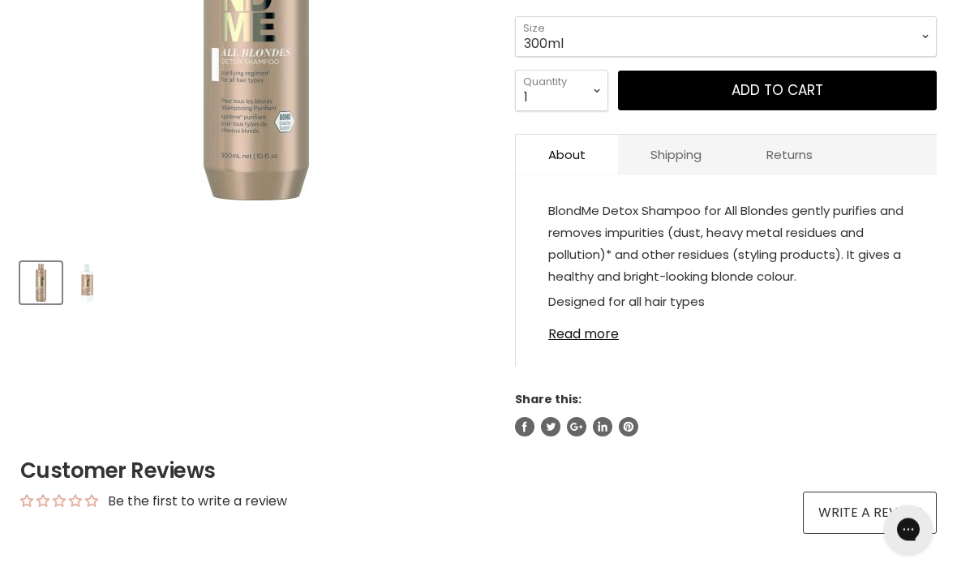
scroll to position [469, 0]
click at [589, 333] on link "Read more" at bounding box center [726, 329] width 356 height 24
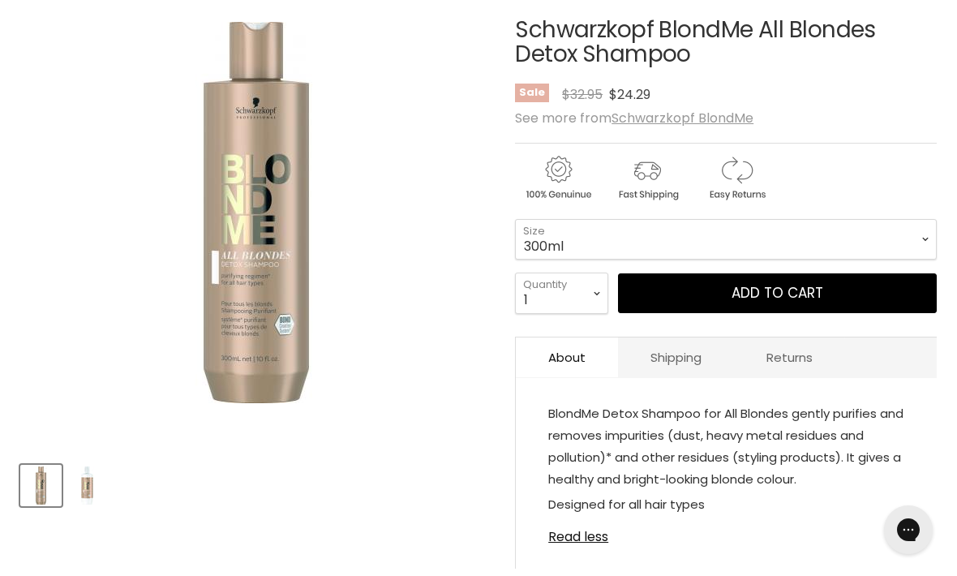
scroll to position [265, 0]
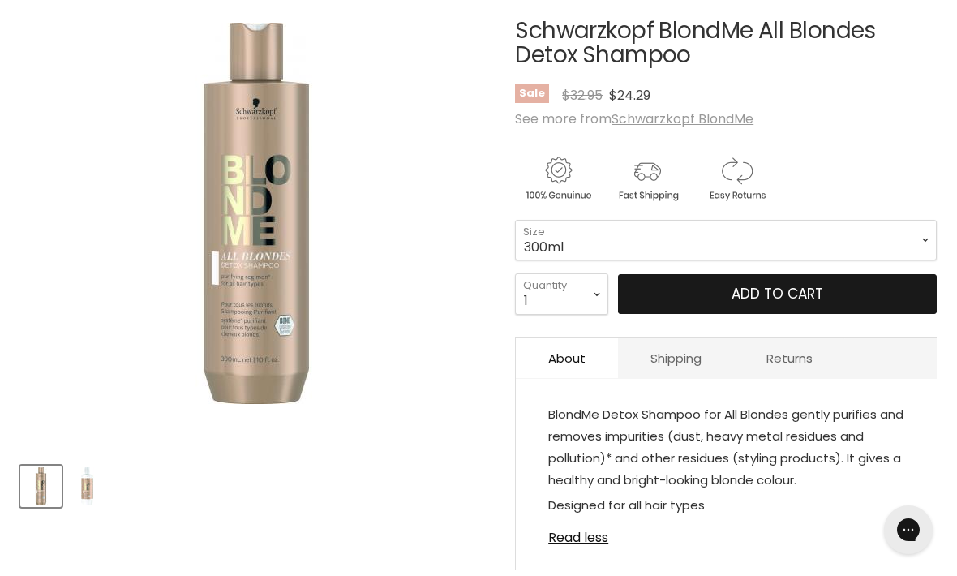
click at [864, 289] on button "Add to cart" at bounding box center [777, 294] width 319 height 41
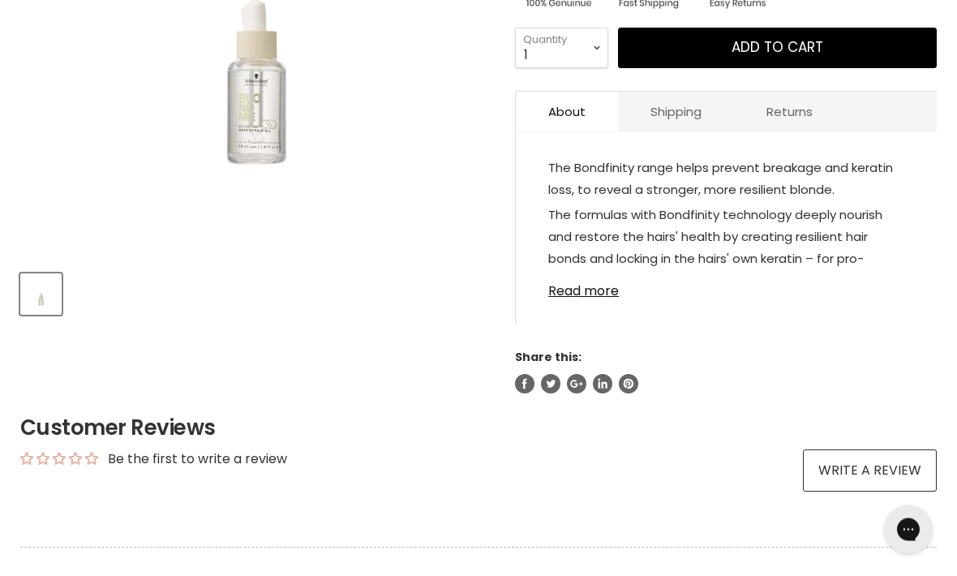
scroll to position [457, 0]
click at [593, 312] on div "The Bondfinity range helps prevent breakage and keratin loss, to reveal a stron…" at bounding box center [726, 235] width 421 height 174
click at [595, 291] on link "Read more" at bounding box center [726, 286] width 356 height 24
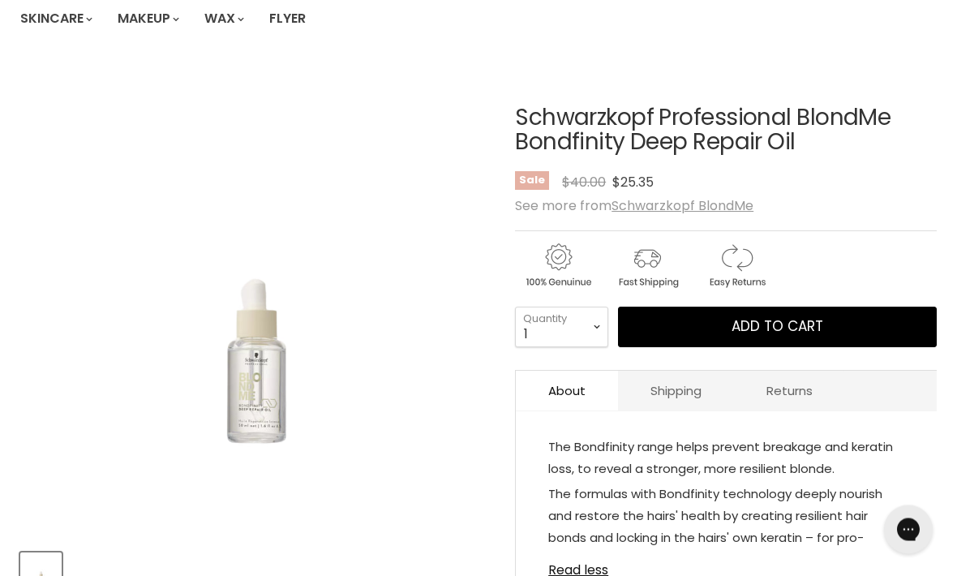
scroll to position [178, 0]
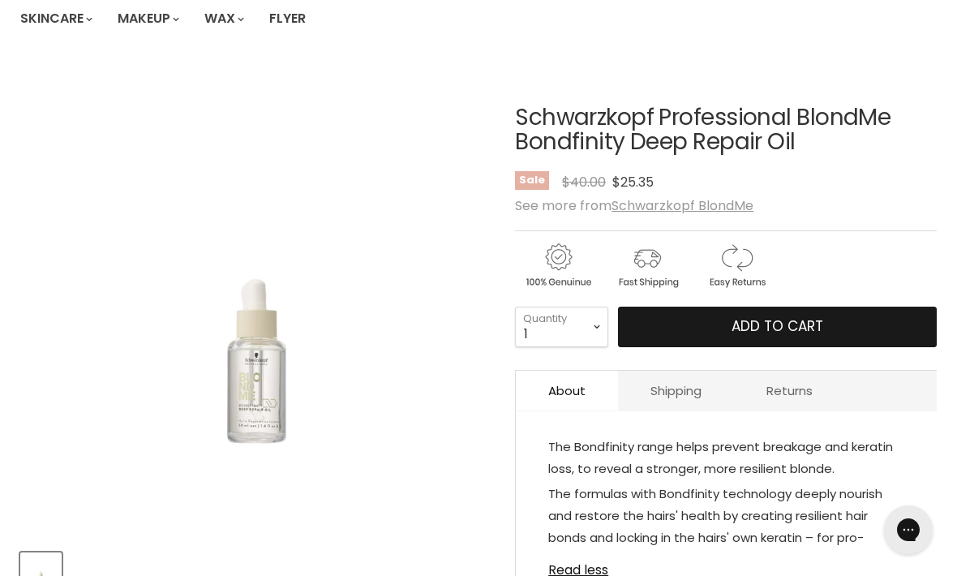
click at [847, 331] on button "Add to cart" at bounding box center [777, 327] width 319 height 41
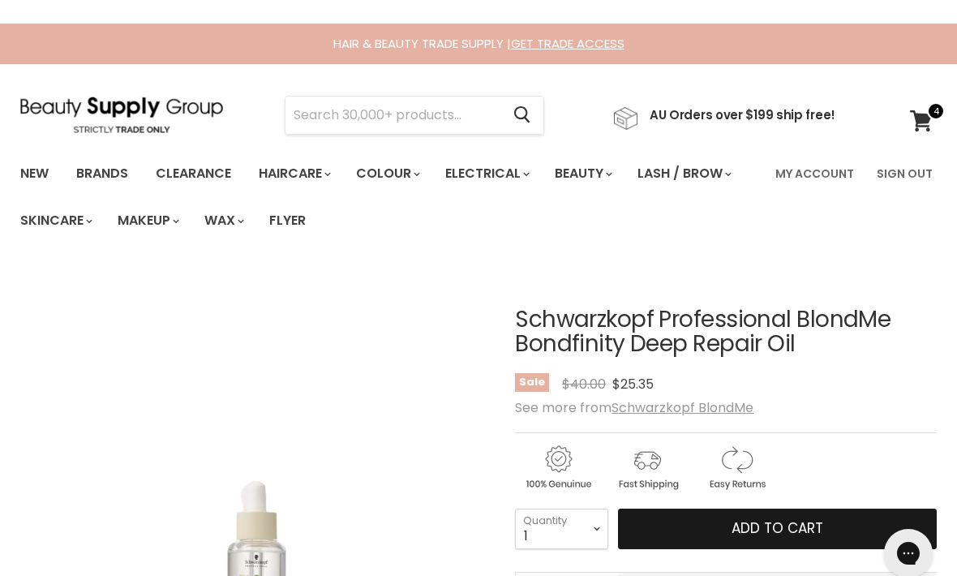
scroll to position [242, 0]
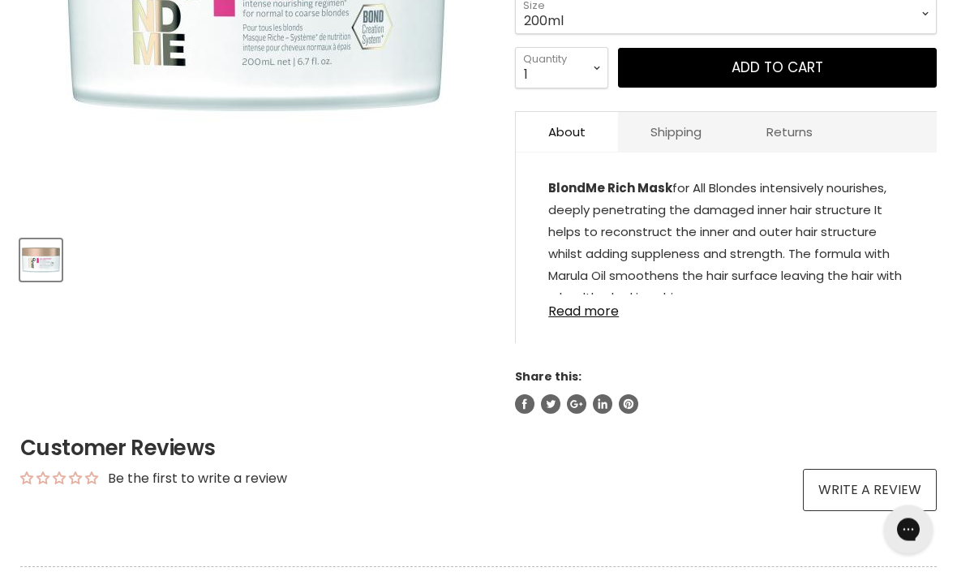
scroll to position [491, 0]
click at [581, 316] on link "Read more" at bounding box center [726, 306] width 356 height 24
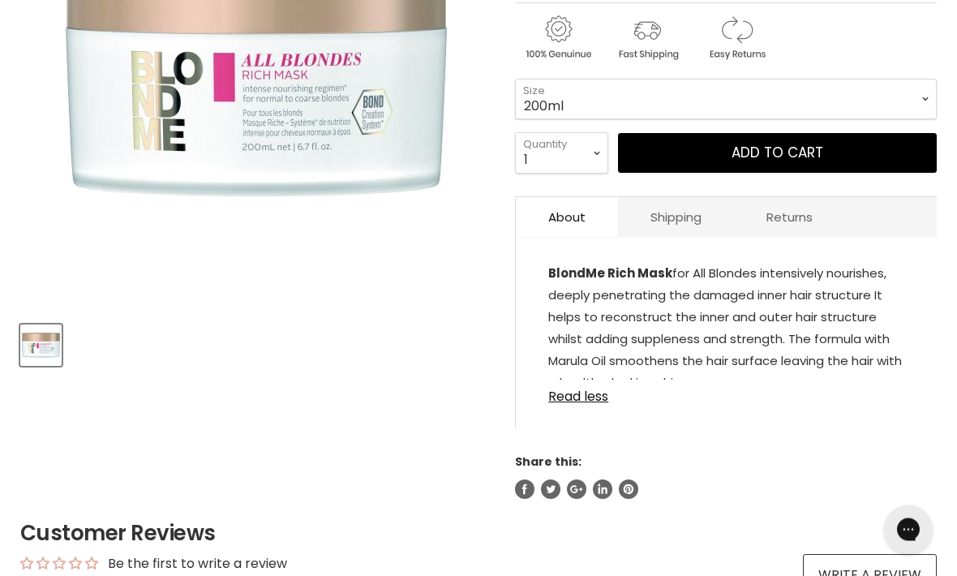
scroll to position [406, 0]
click at [658, 350] on p "BlondMe Rich Mask for All Blondes intensively nourishes, deeply penetrating the…" at bounding box center [726, 329] width 356 height 135
click at [590, 402] on link "Read less" at bounding box center [726, 392] width 356 height 24
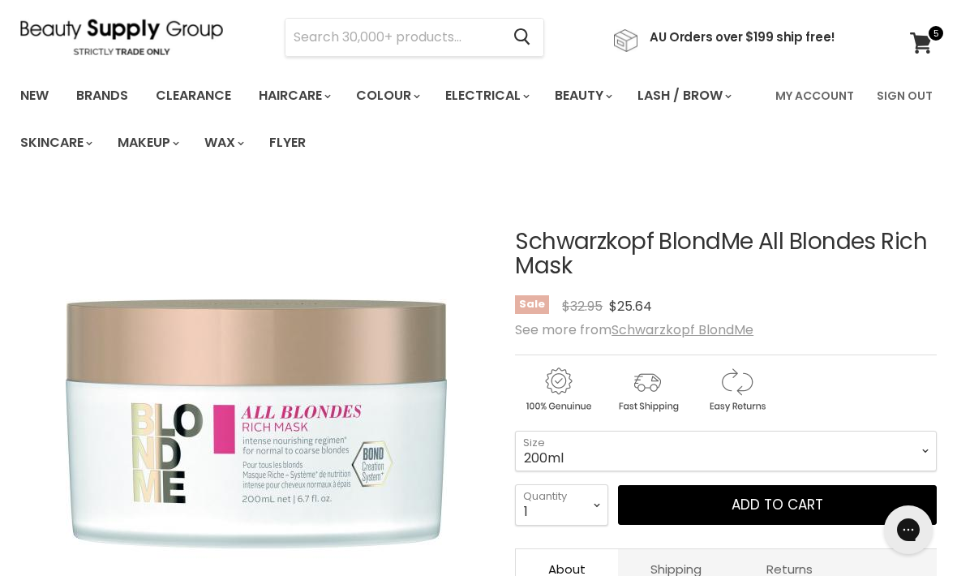
scroll to position [46, 0]
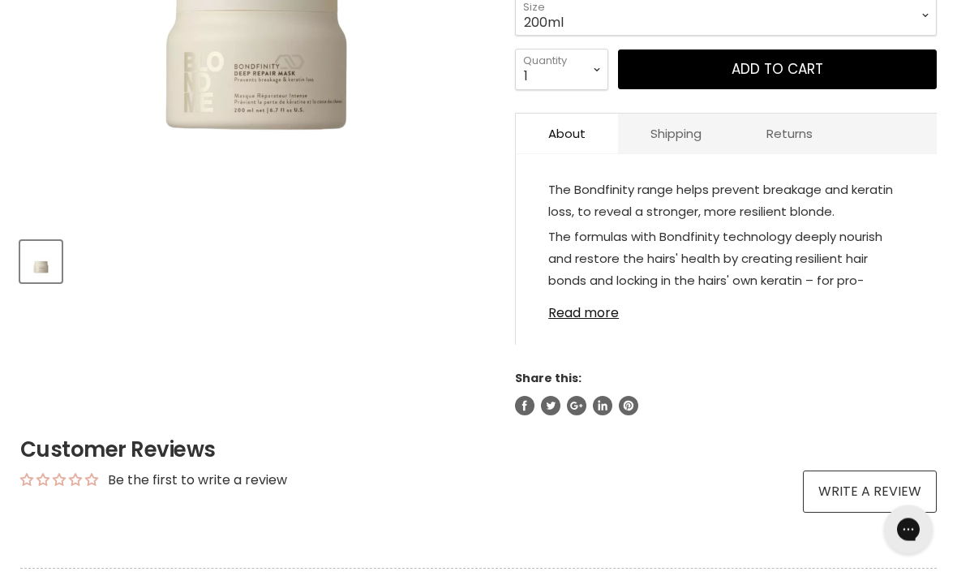
scroll to position [491, 0]
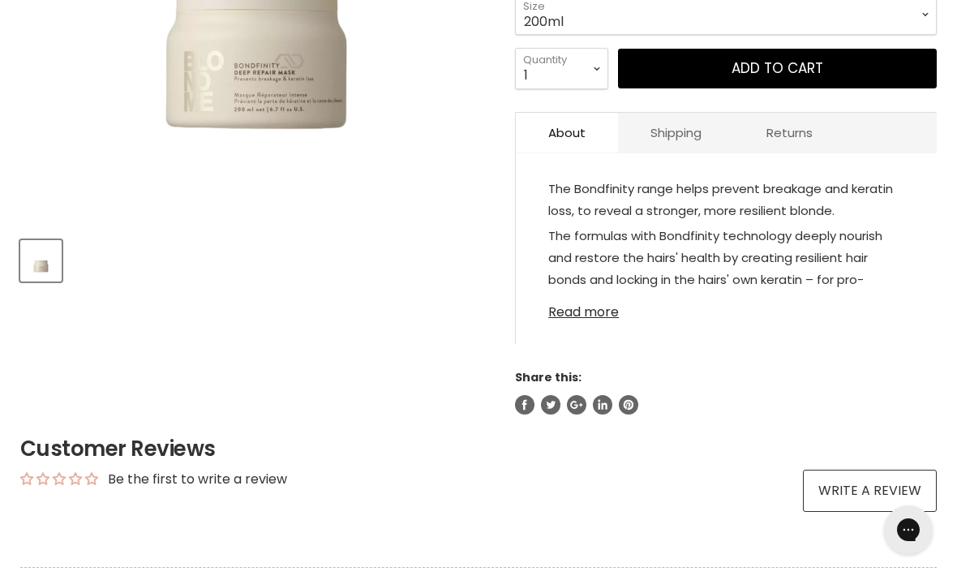
click at [603, 307] on link "Read more" at bounding box center [726, 307] width 356 height 24
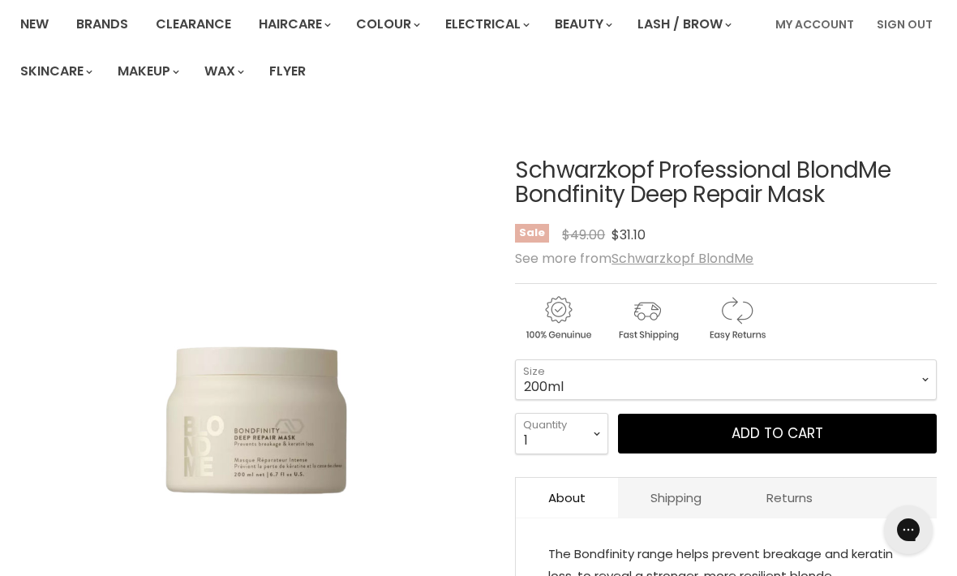
scroll to position [119, 0]
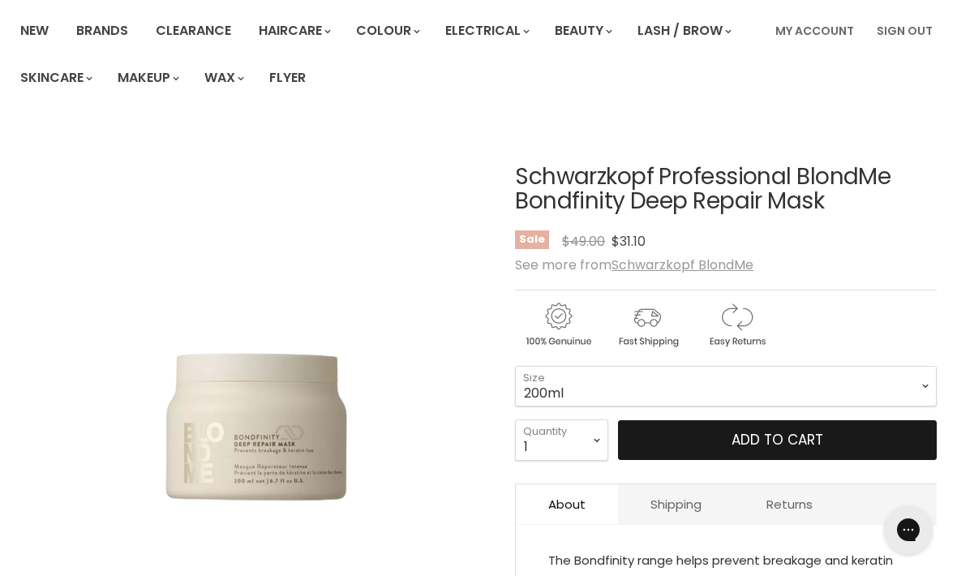
click at [830, 437] on button "Add to cart" at bounding box center [777, 440] width 319 height 41
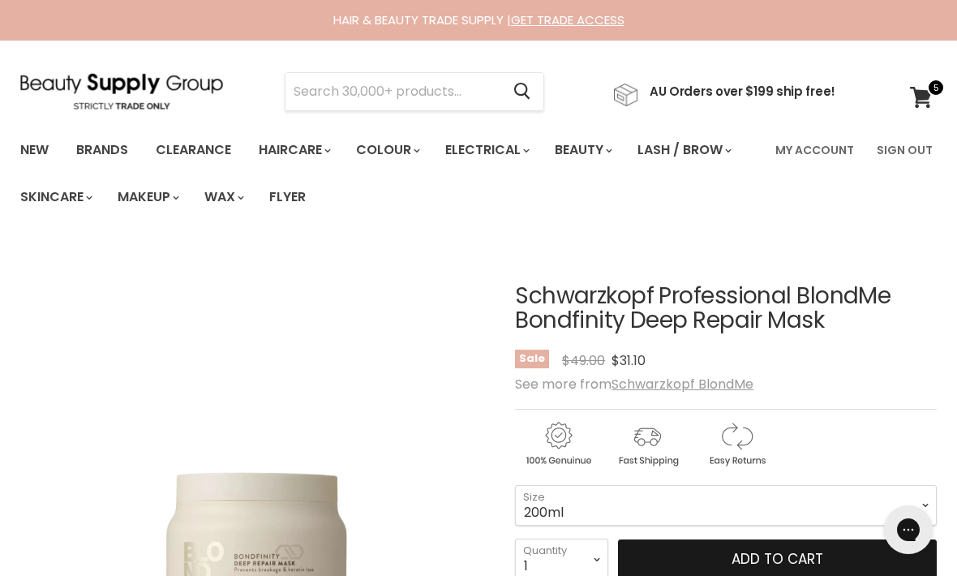
scroll to position [234, 0]
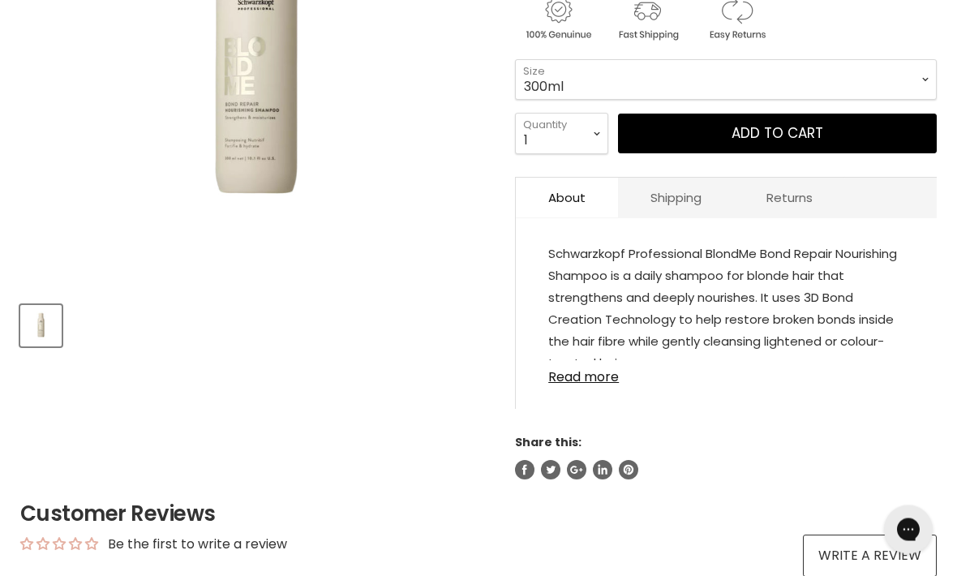
scroll to position [426, 0]
click at [593, 372] on link "Read more" at bounding box center [726, 372] width 356 height 24
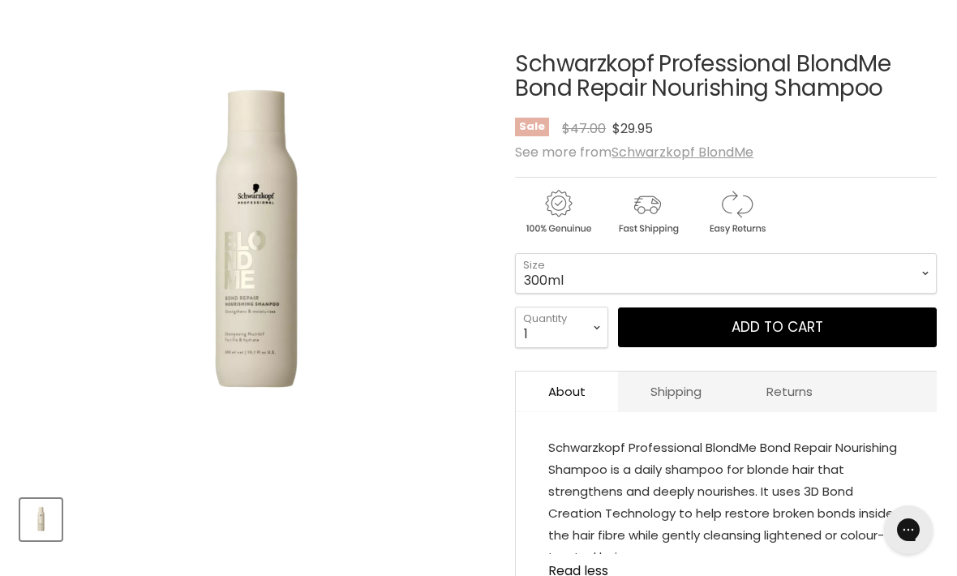
scroll to position [213, 0]
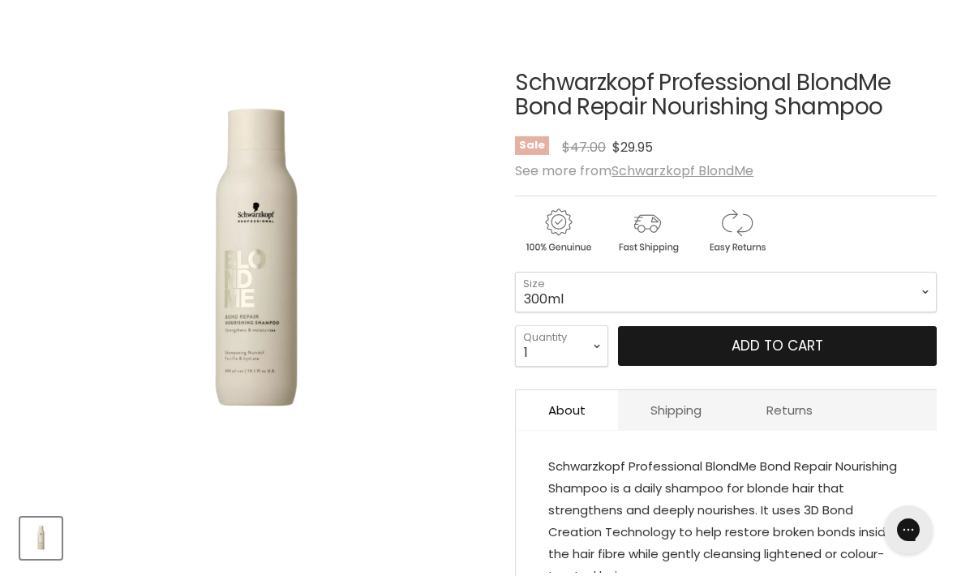
click at [872, 345] on button "Add to cart" at bounding box center [777, 346] width 319 height 41
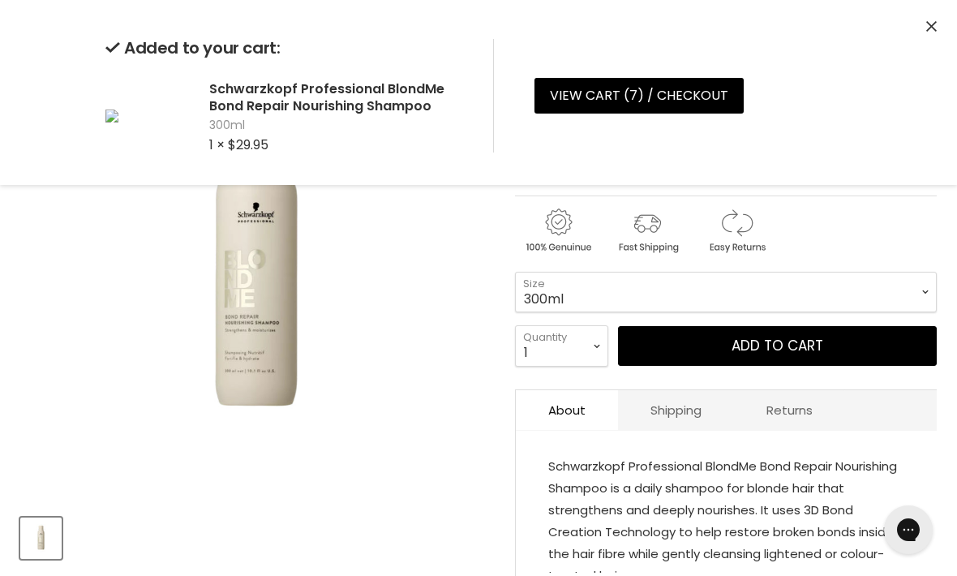
click at [918, 292] on select "300ml 1 Litre" at bounding box center [726, 292] width 422 height 41
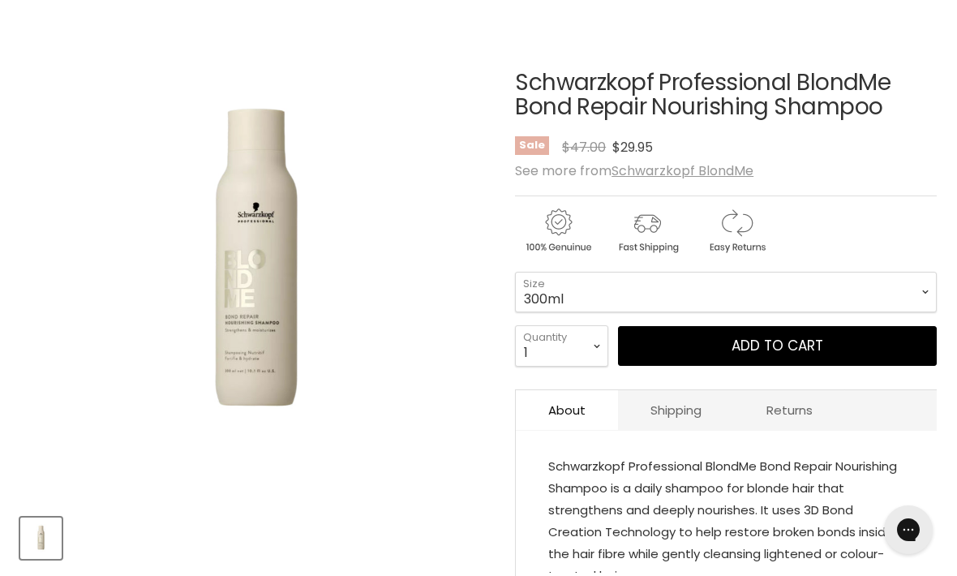
scroll to position [242, 0]
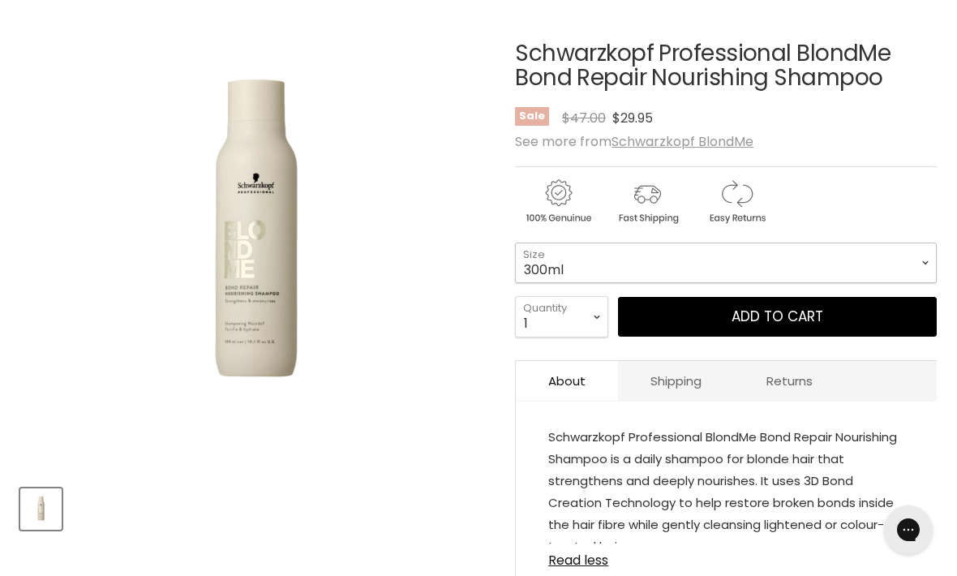
click at [920, 266] on select "300ml 1 Litre" at bounding box center [726, 262] width 422 height 41
select select "1 Litre"
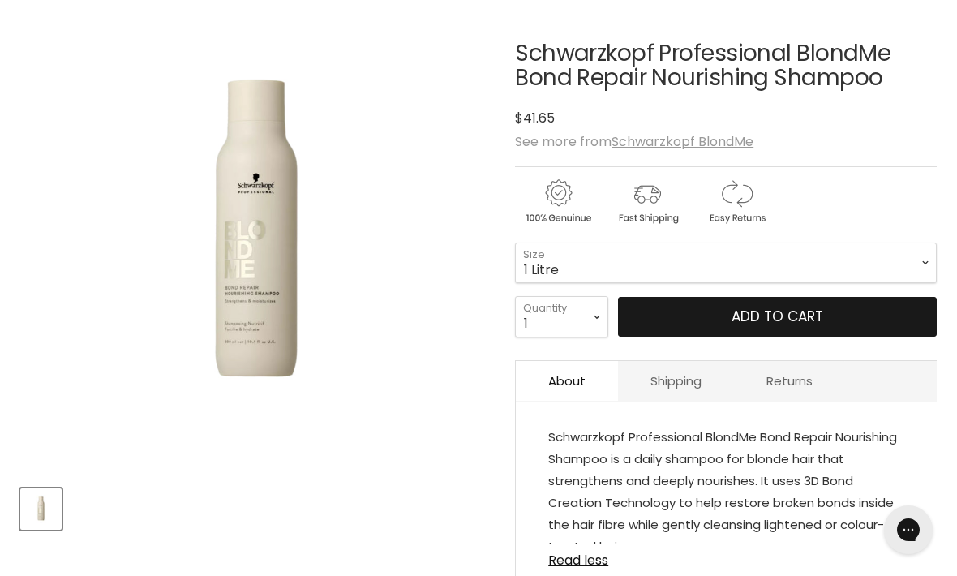
click at [849, 322] on button "Add to cart" at bounding box center [777, 317] width 319 height 41
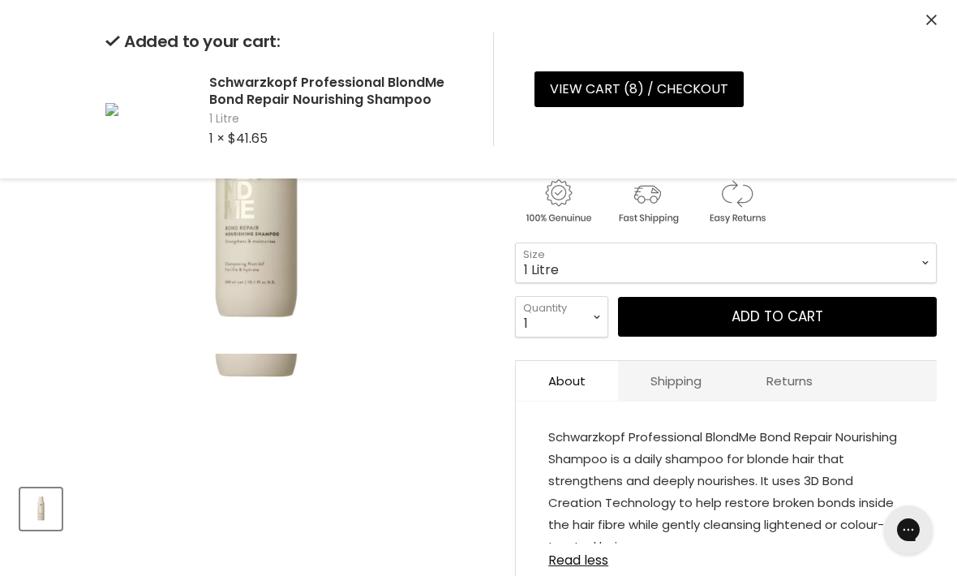
click at [410, 365] on img "Schwarzkopf Professional BlondMe Bond Repair Nourishing Shampoo image. Click or…" at bounding box center [256, 236] width 472 height 354
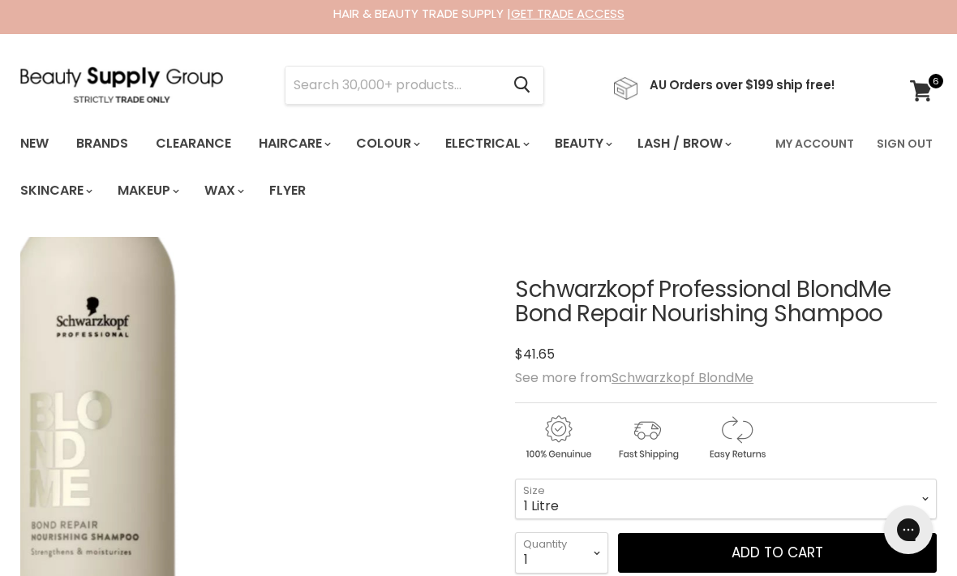
scroll to position [7, 0]
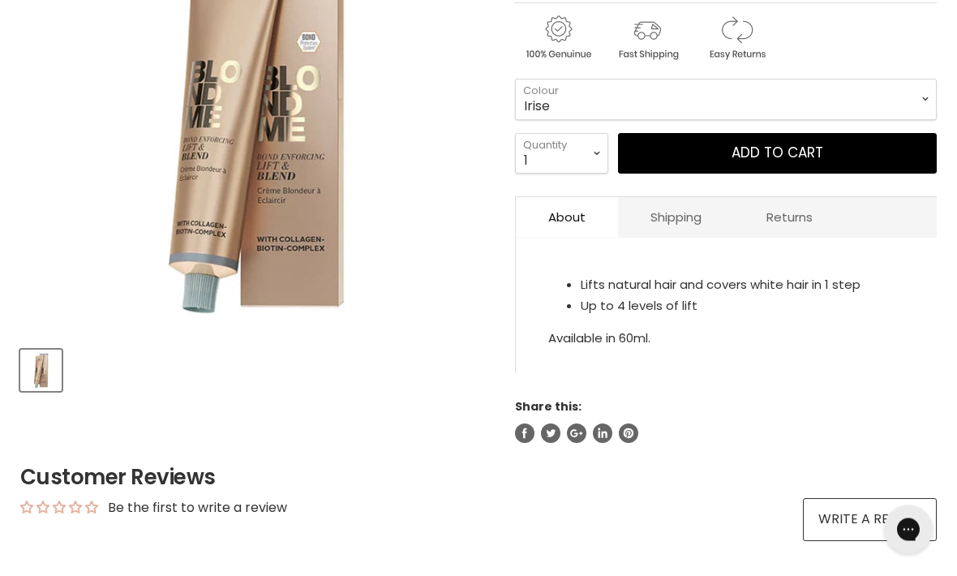
scroll to position [381, 0]
click at [625, 345] on div "Lifts natural hair and covers white hair in 1 step Up to 4 levels of lift Avail…" at bounding box center [726, 305] width 356 height 87
click at [598, 342] on div "Lifts natural hair and covers white hair in 1 step Up to 4 levels of lift Avail…" at bounding box center [726, 305] width 356 height 87
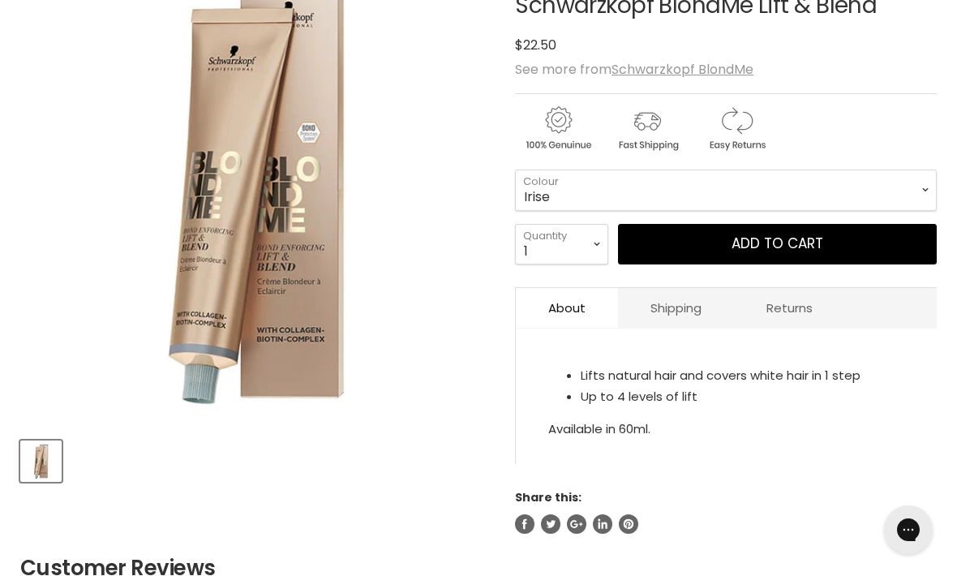
scroll to position [289, 0]
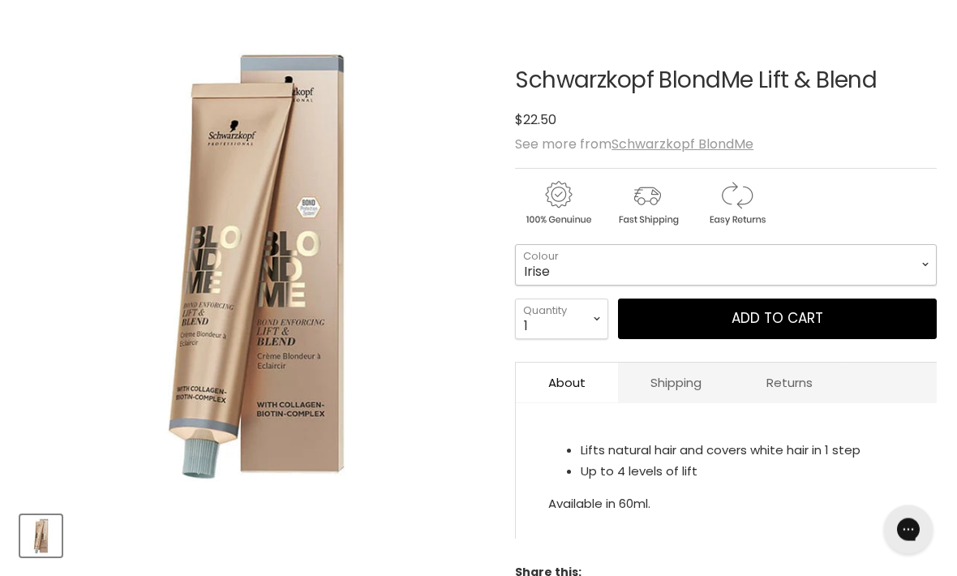
click at [892, 263] on select "Irise Sand Ash Ice" at bounding box center [726, 265] width 422 height 41
select select "Ash"
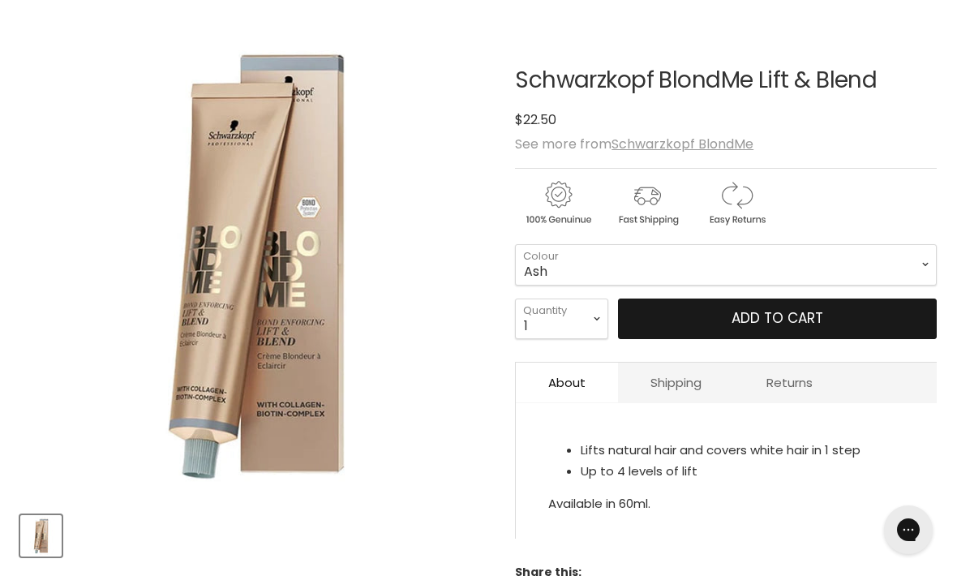
click at [850, 321] on button "Add to cart" at bounding box center [777, 318] width 319 height 41
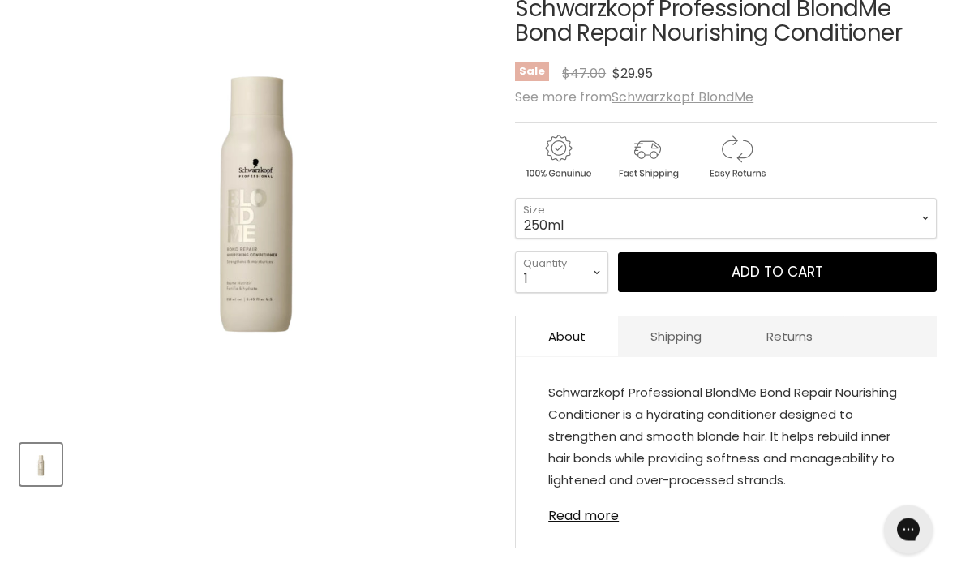
scroll to position [295, 0]
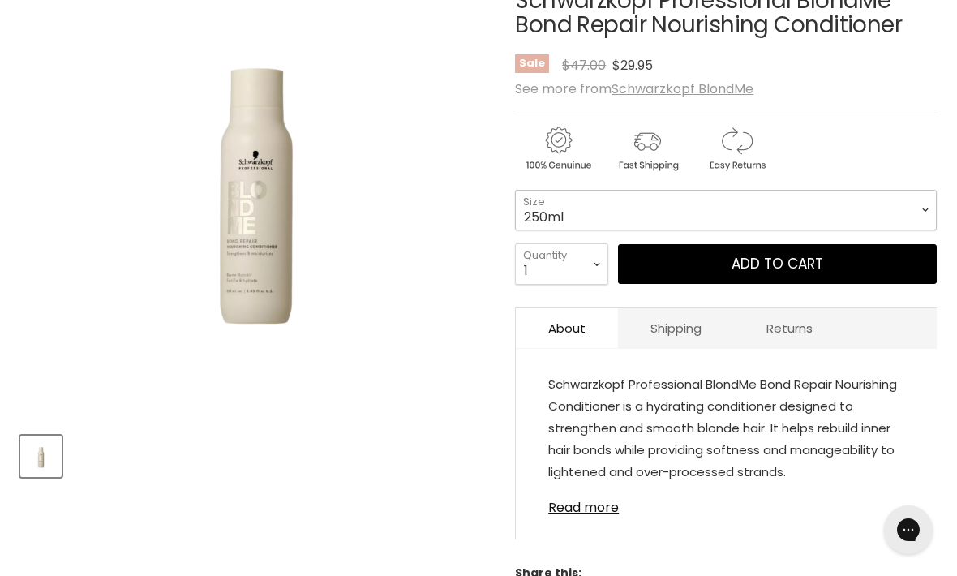
click at [905, 215] on select "250ml 1 Litre" at bounding box center [726, 210] width 422 height 41
select select "1 Litre"
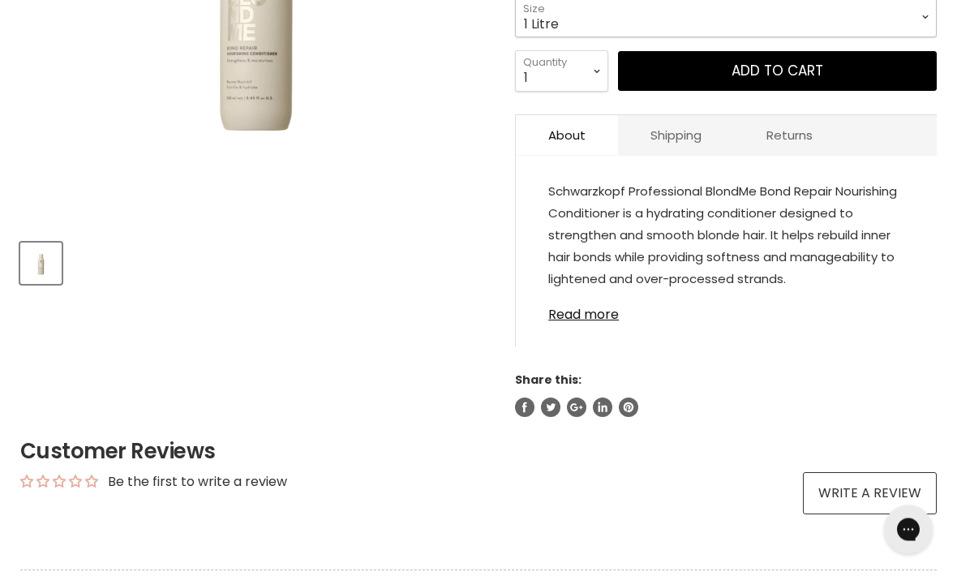
scroll to position [491, 0]
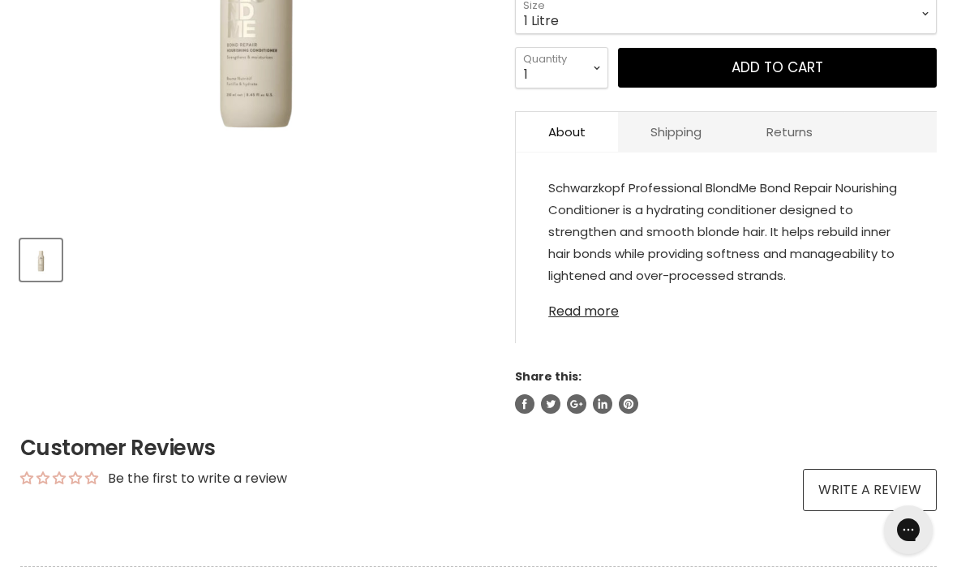
click at [588, 311] on link "Read more" at bounding box center [726, 306] width 356 height 24
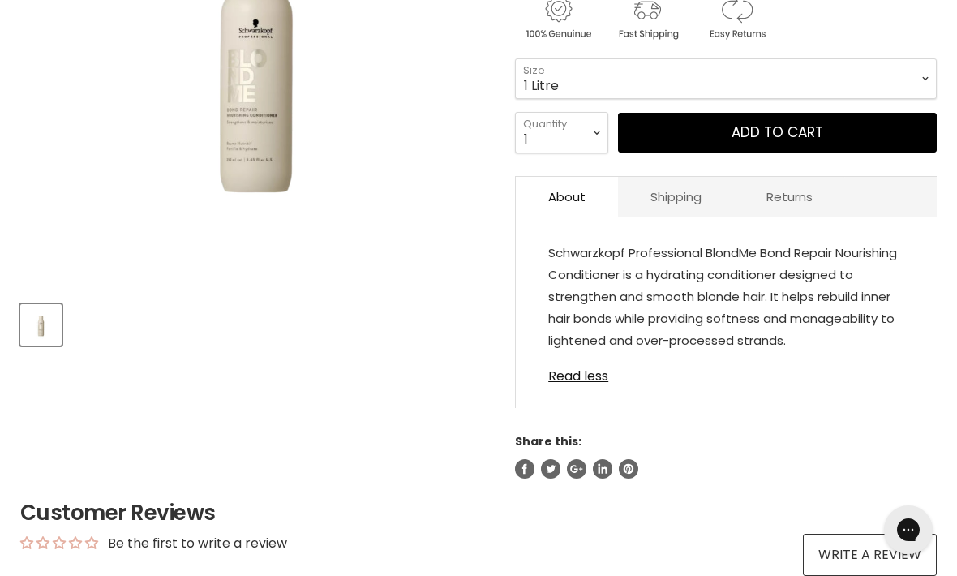
scroll to position [392, 0]
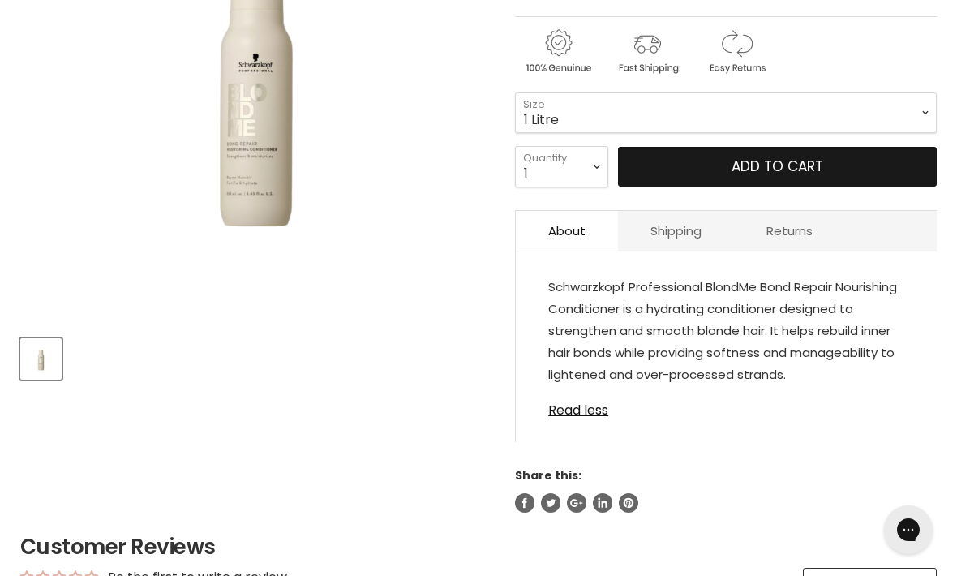
click at [775, 162] on button "Add to cart" at bounding box center [777, 167] width 319 height 41
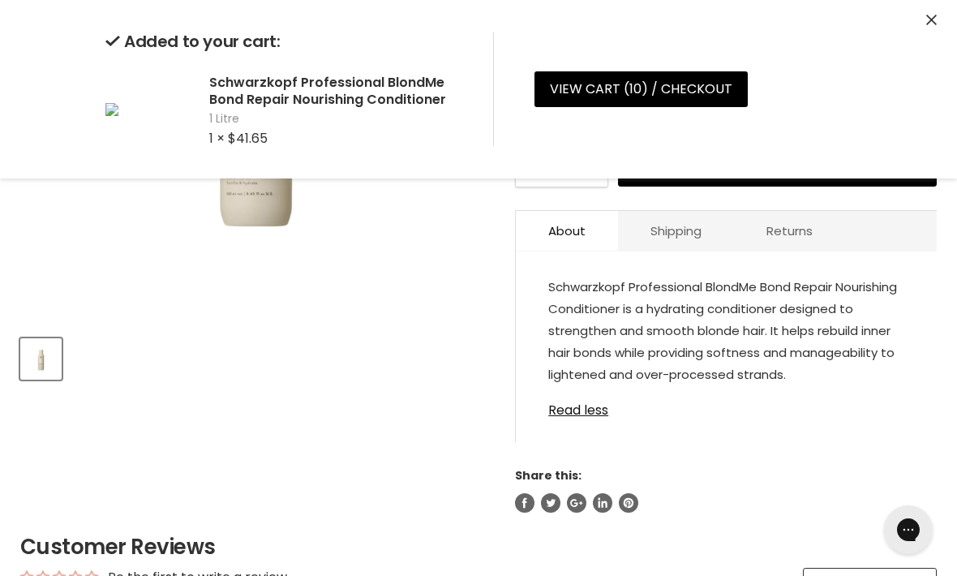
click at [781, 168] on div "Added to your cart: Schwarzkopf Professional BlondMe Bond Repair Nourishing Con…" at bounding box center [478, 89] width 957 height 178
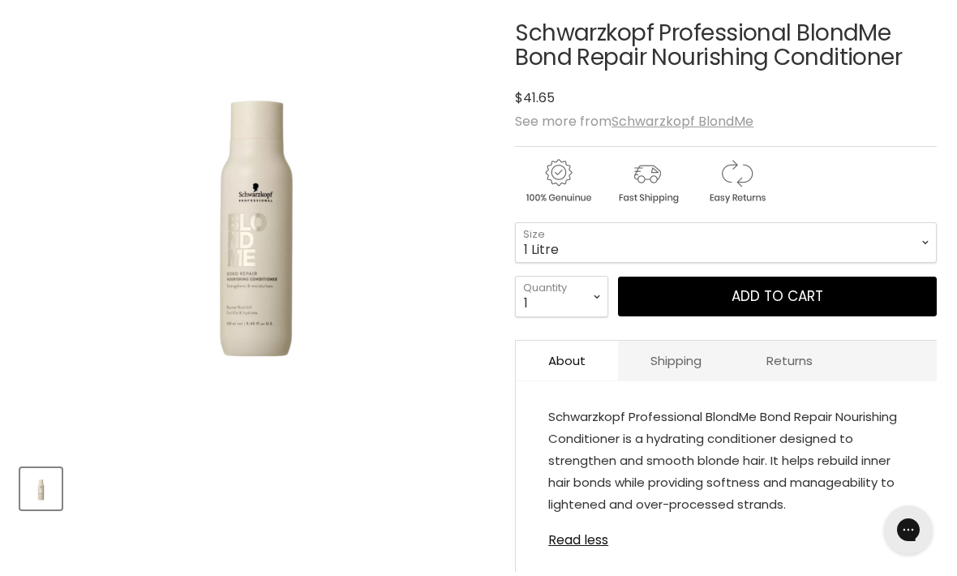
scroll to position [242, 0]
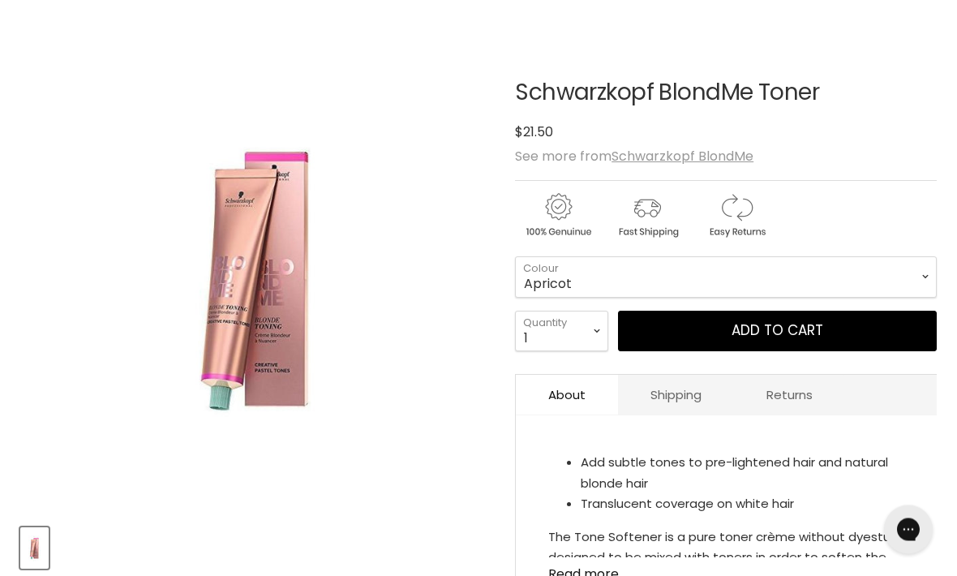
scroll to position [204, 0]
click at [907, 274] on select "Apricot Steel Blue Tone Softener Lilac Sand Caramel Strawberry Ice" at bounding box center [726, 276] width 422 height 41
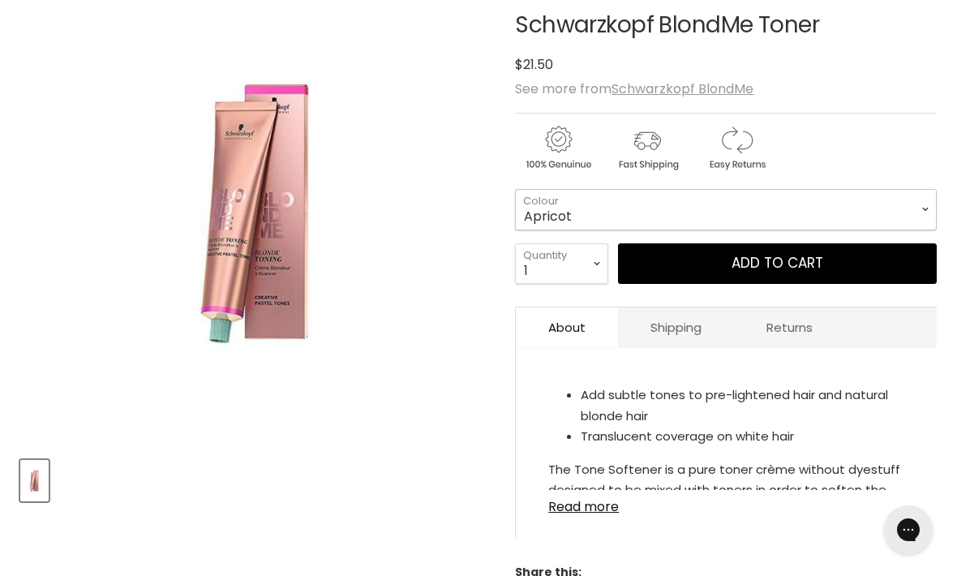
scroll to position [276, 0]
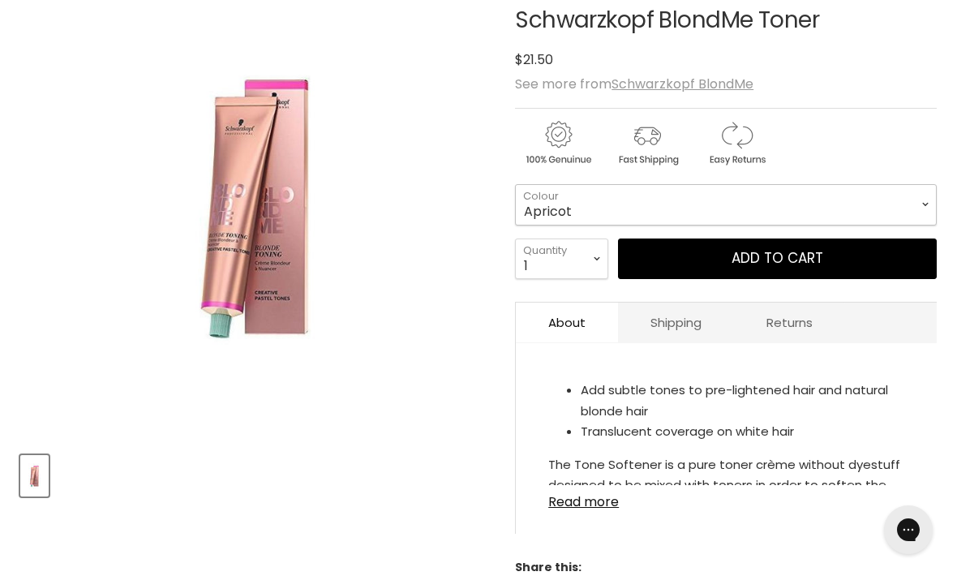
click at [907, 212] on select "Apricot Steel Blue Tone Softener Lilac Sand Caramel Strawberry Ice" at bounding box center [726, 204] width 422 height 41
select select "Sand"
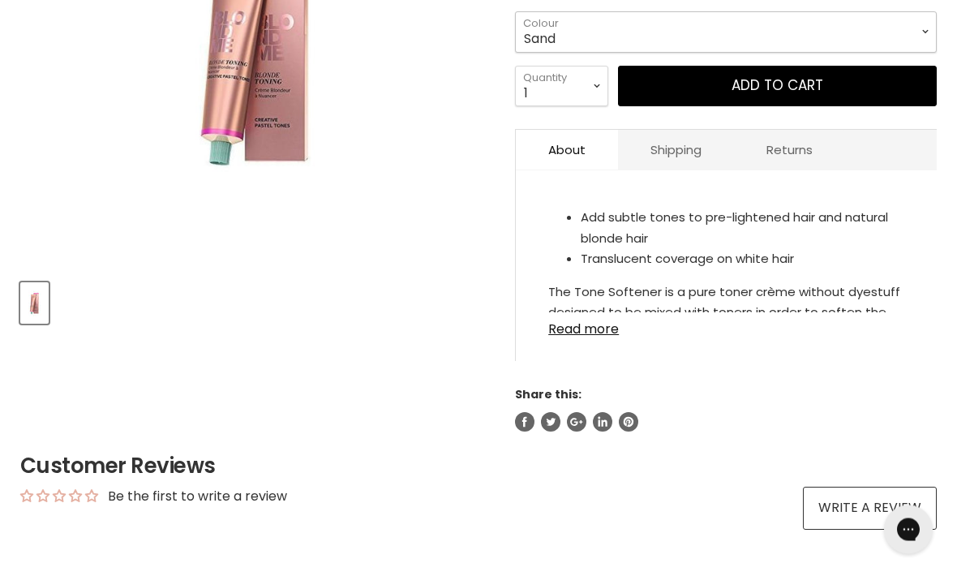
scroll to position [448, 0]
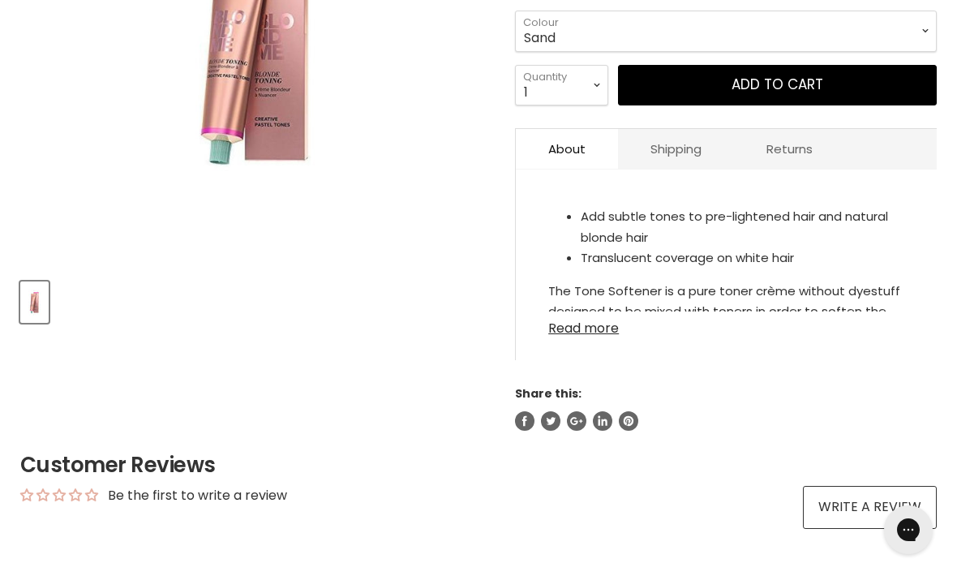
click at [594, 332] on link "Read more" at bounding box center [726, 323] width 356 height 24
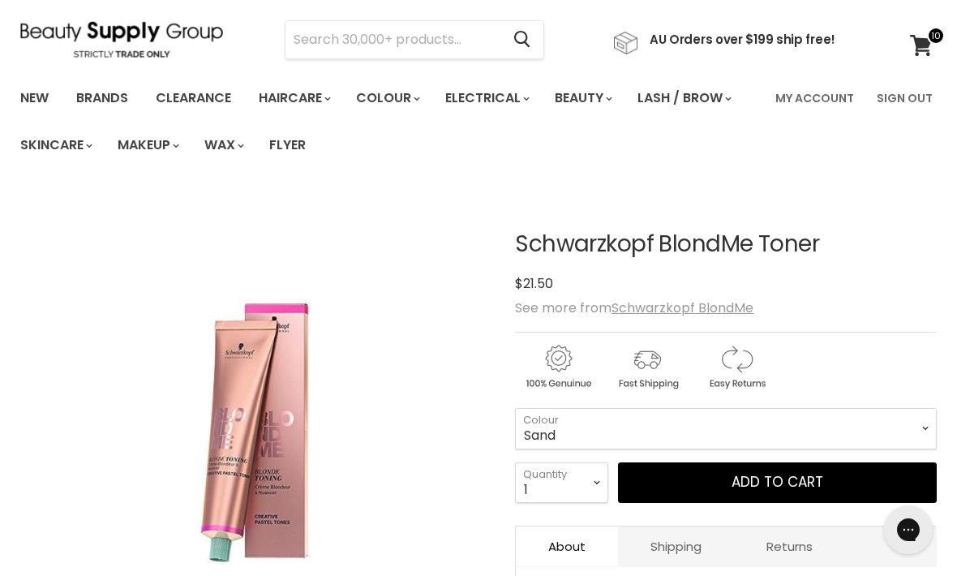
scroll to position [45, 0]
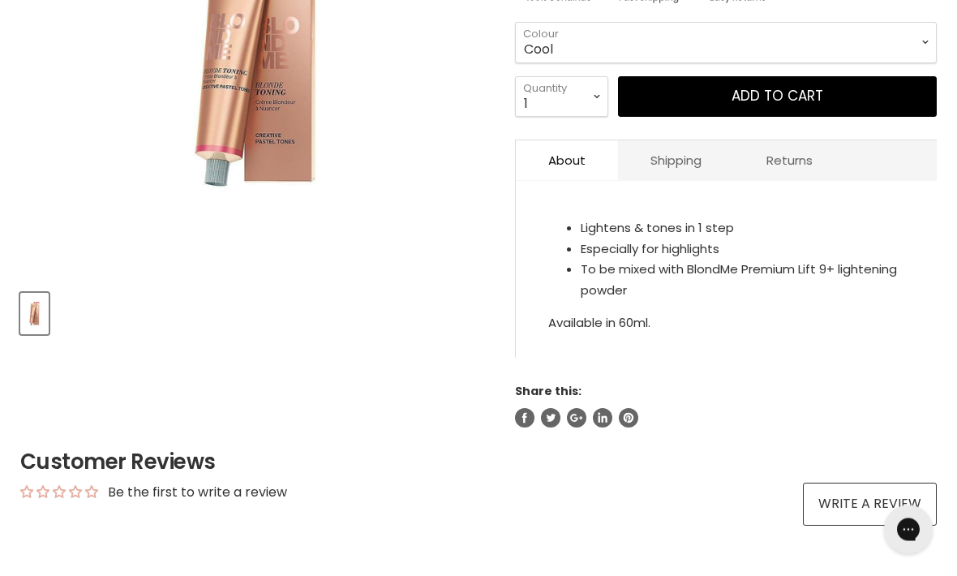
scroll to position [438, 0]
click at [624, 332] on div "Lightens & tones in 1 step Especially for highlights To be mixed with BlondMe P…" at bounding box center [726, 269] width 356 height 128
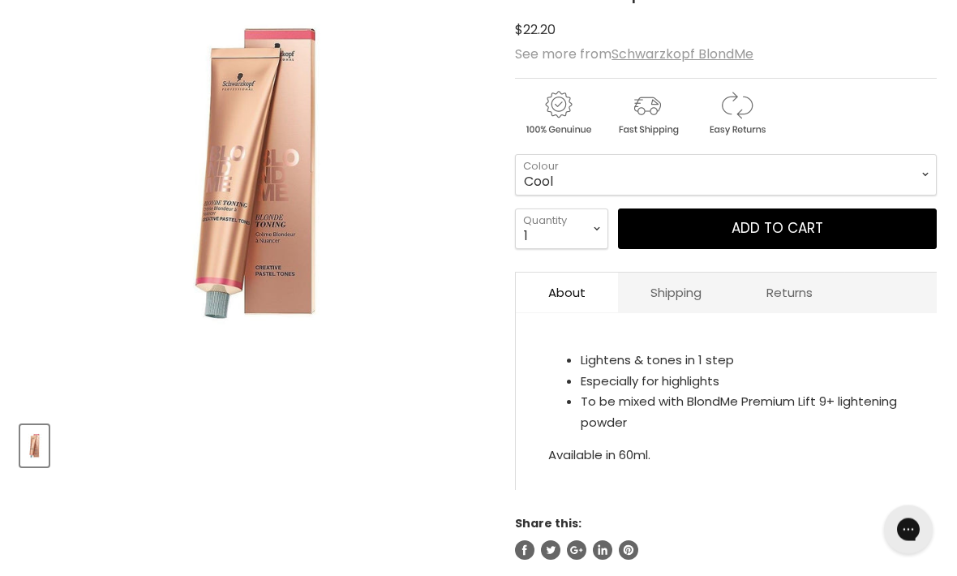
scroll to position [305, 0]
click at [800, 174] on select "Cool Ash" at bounding box center [726, 175] width 422 height 41
select select "Ash"
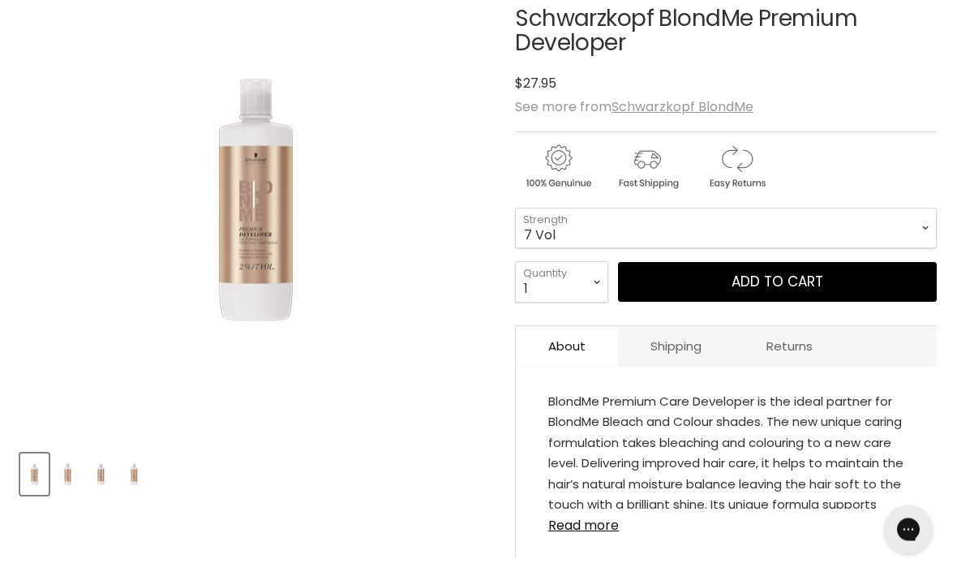
scroll to position [277, 0]
click at [593, 529] on link "Read more" at bounding box center [726, 520] width 356 height 24
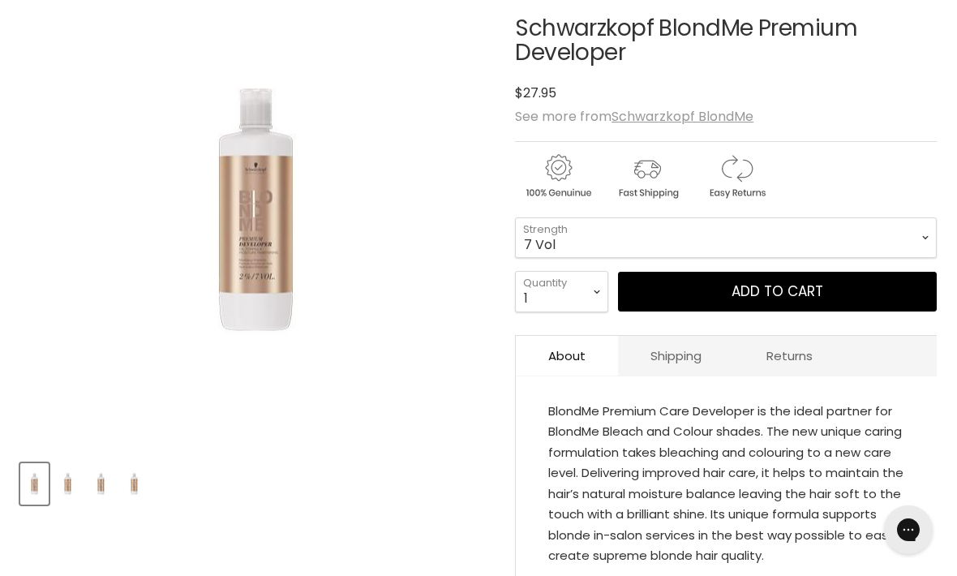
scroll to position [268, 0]
